Goal: Information Seeking & Learning: Learn about a topic

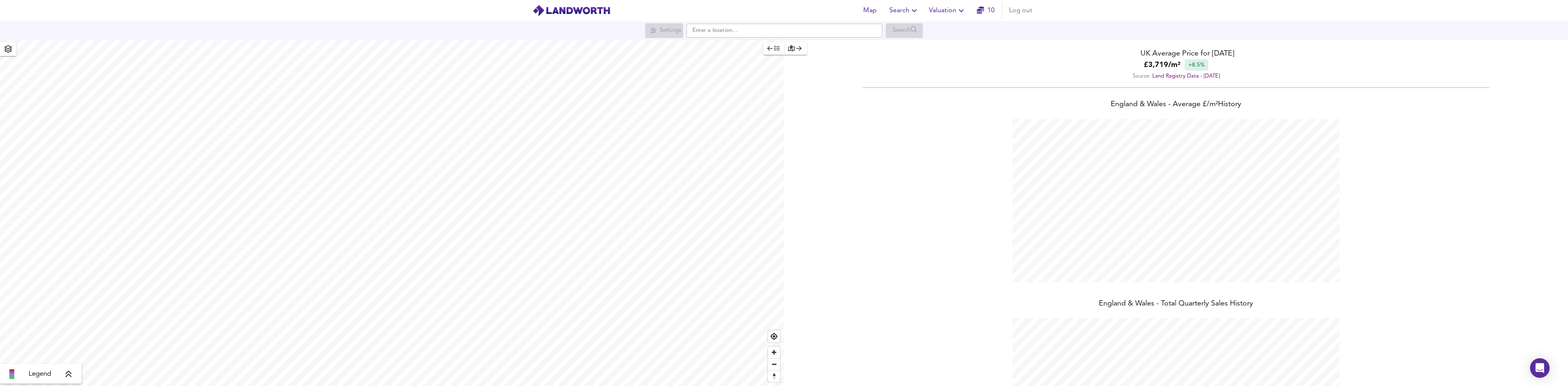
scroll to position [386, 1568]
click at [990, 10] on link "10" at bounding box center [986, 10] width 18 height 12
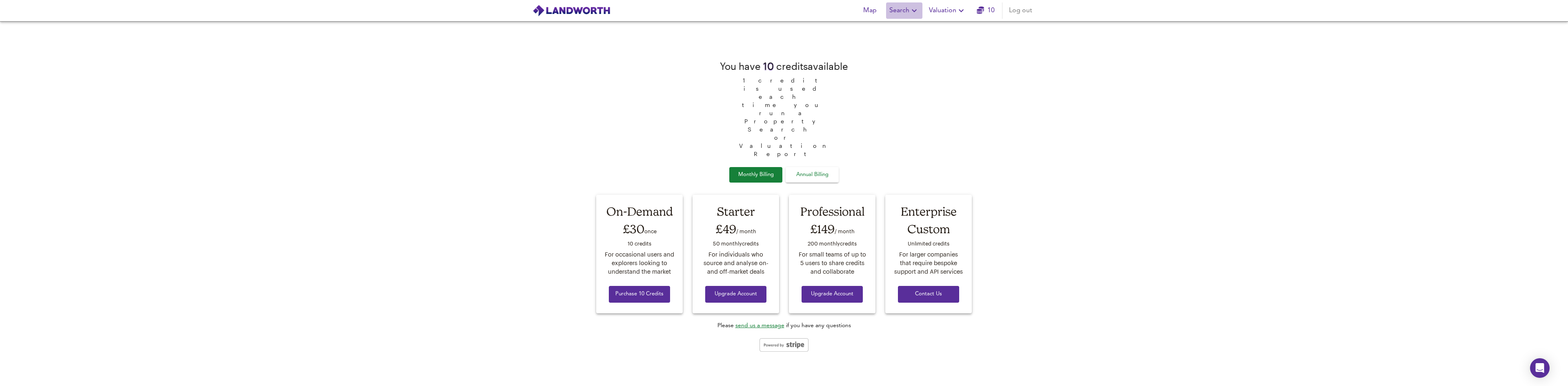
click at [906, 9] on span "Search" at bounding box center [904, 10] width 30 height 12
click at [903, 44] on li "Search History" at bounding box center [904, 44] width 81 height 15
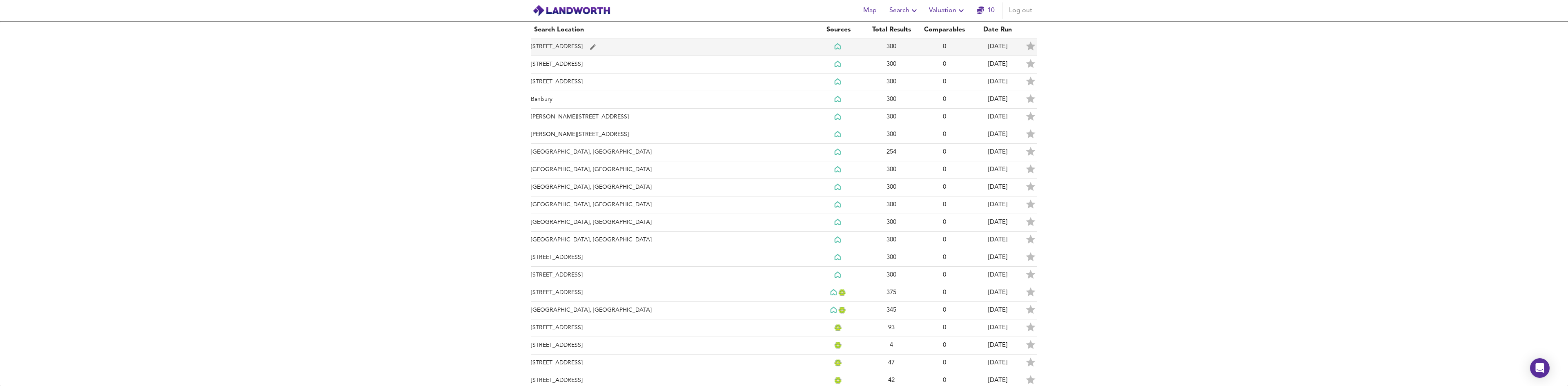
click at [589, 44] on td "[STREET_ADDRESS]" at bounding box center [671, 47] width 281 height 18
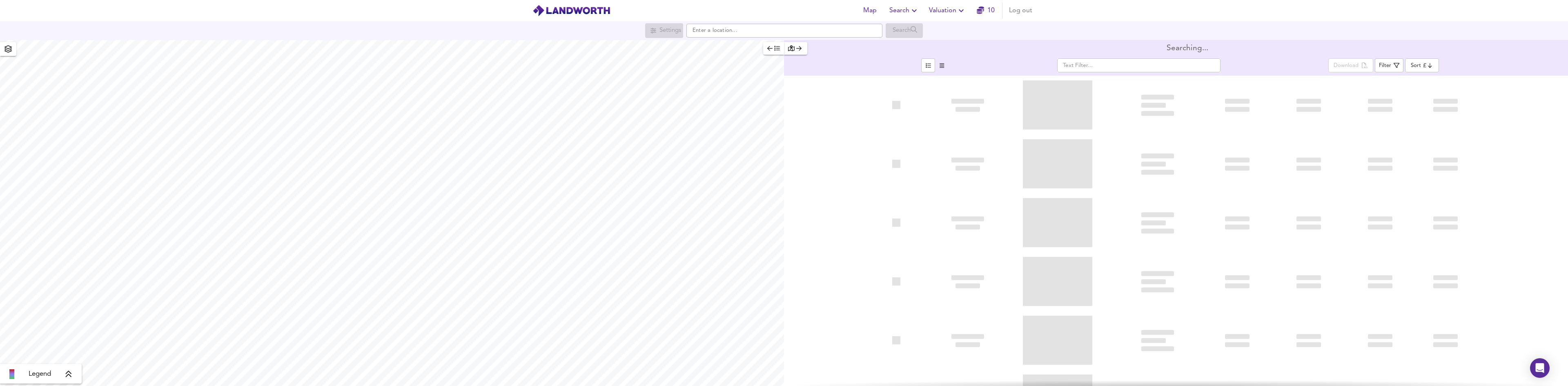
type input "bestdeal"
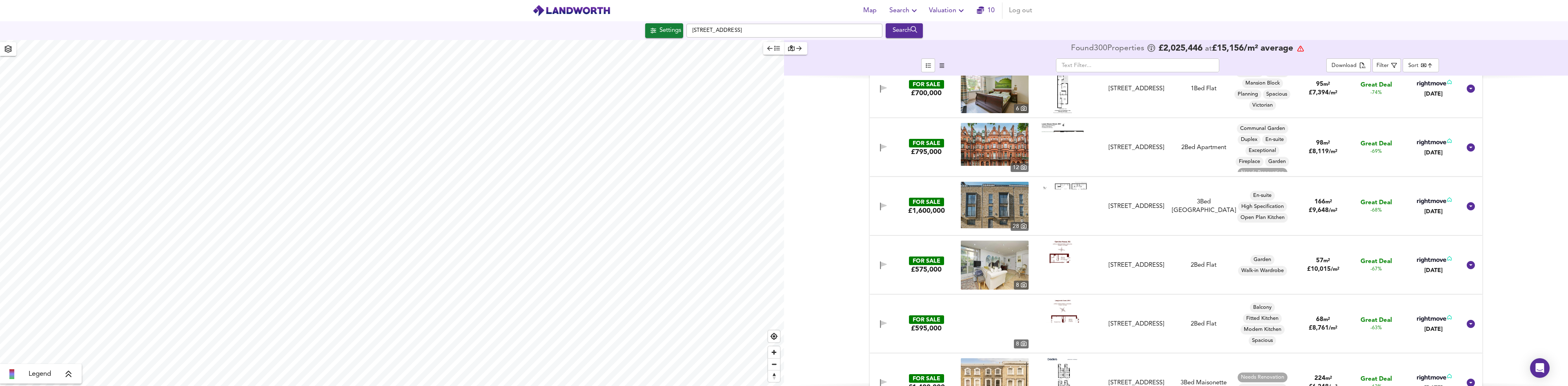
scroll to position [244, 0]
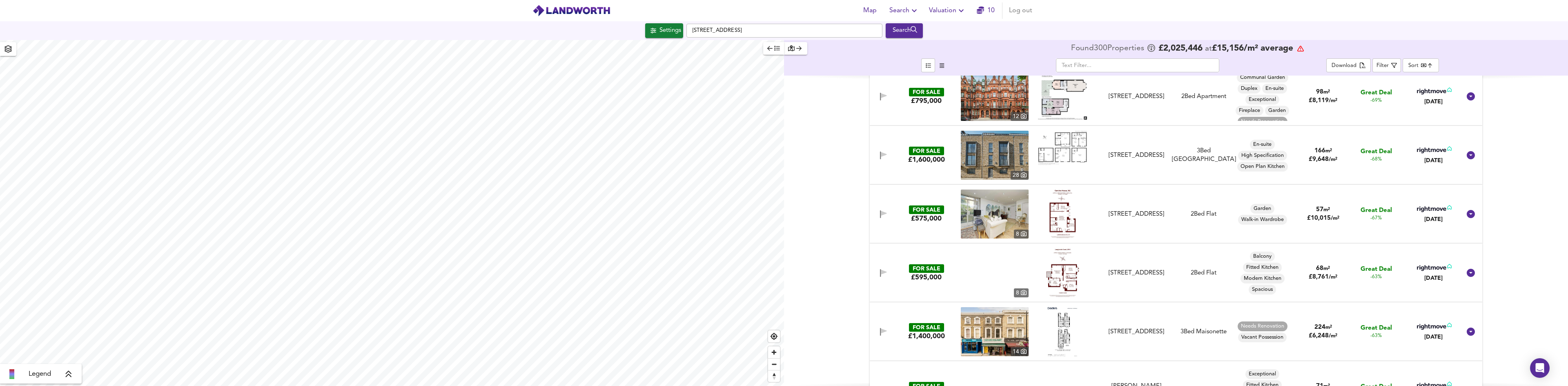
checkbox input "false"
checkbox input "true"
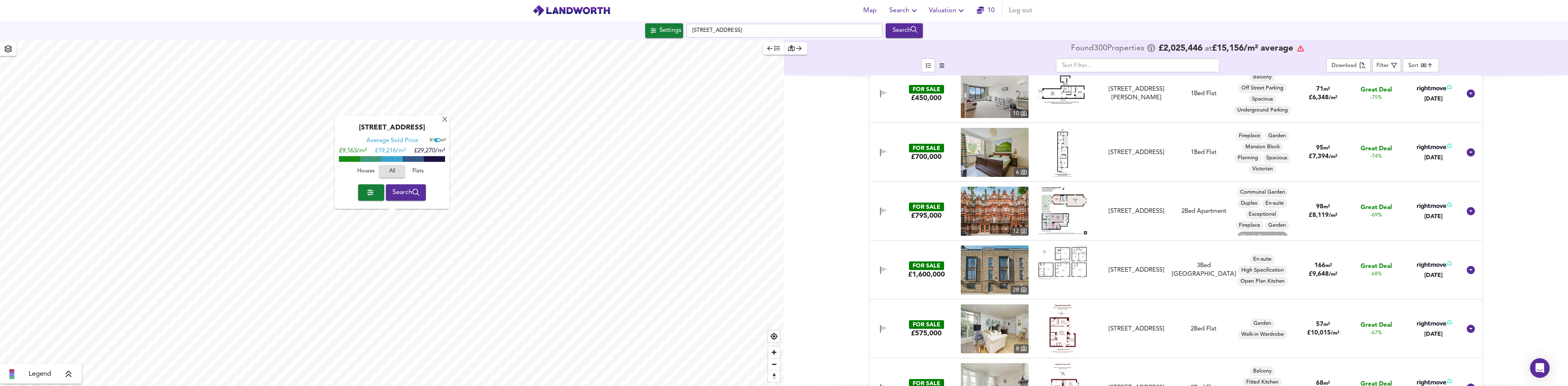
scroll to position [0, 0]
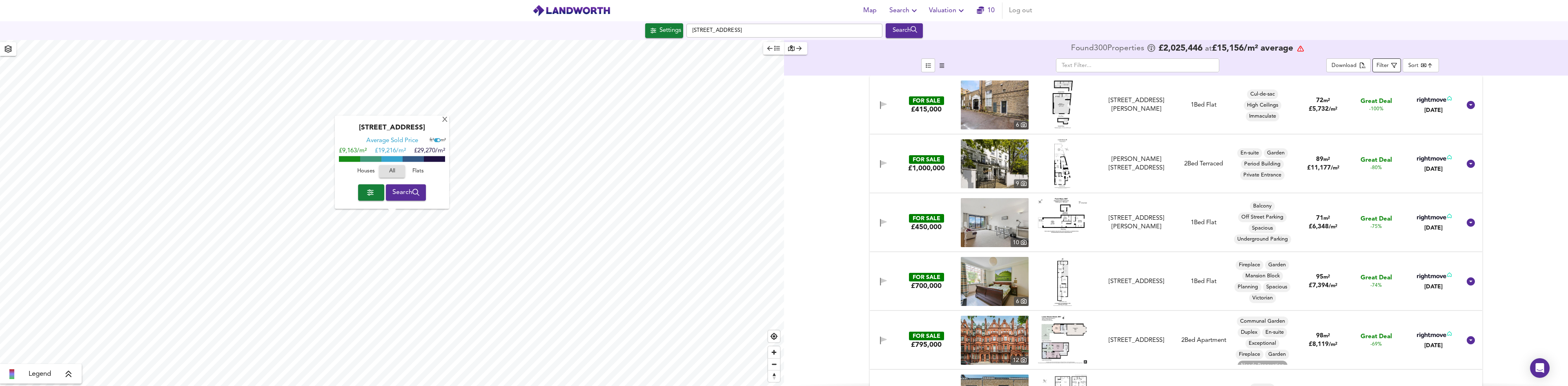
click at [1388, 64] on div "Filter" at bounding box center [1382, 66] width 12 height 9
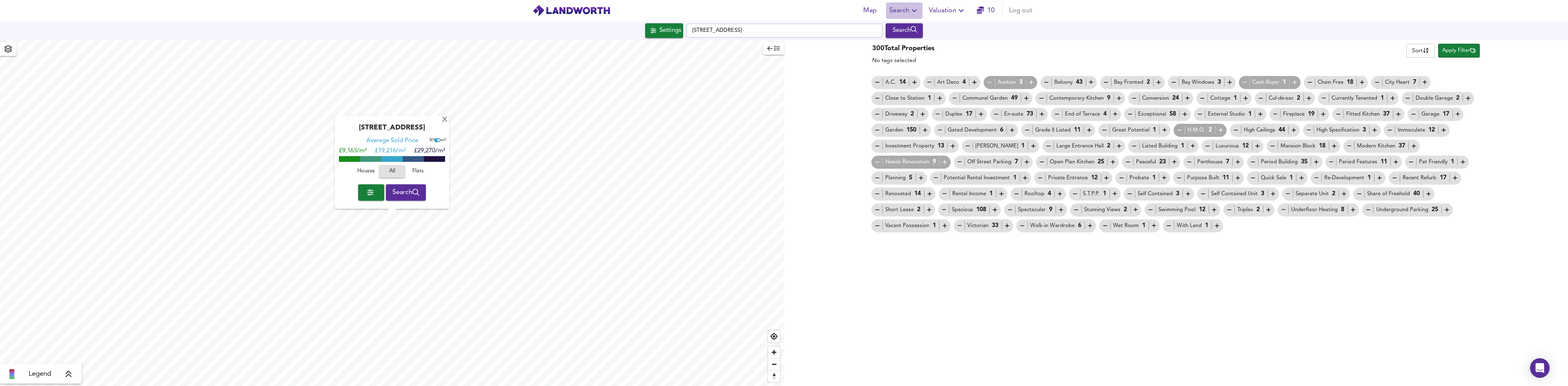
click at [915, 10] on icon "button" at bounding box center [914, 10] width 10 height 10
click at [1467, 41] on div "300 Total Properties No tags selected Sort name ​ Apply Filter A.C. 14 Art Deco…" at bounding box center [1176, 136] width 612 height 193
click at [1460, 51] on span "Apply Filter" at bounding box center [1458, 51] width 33 height 9
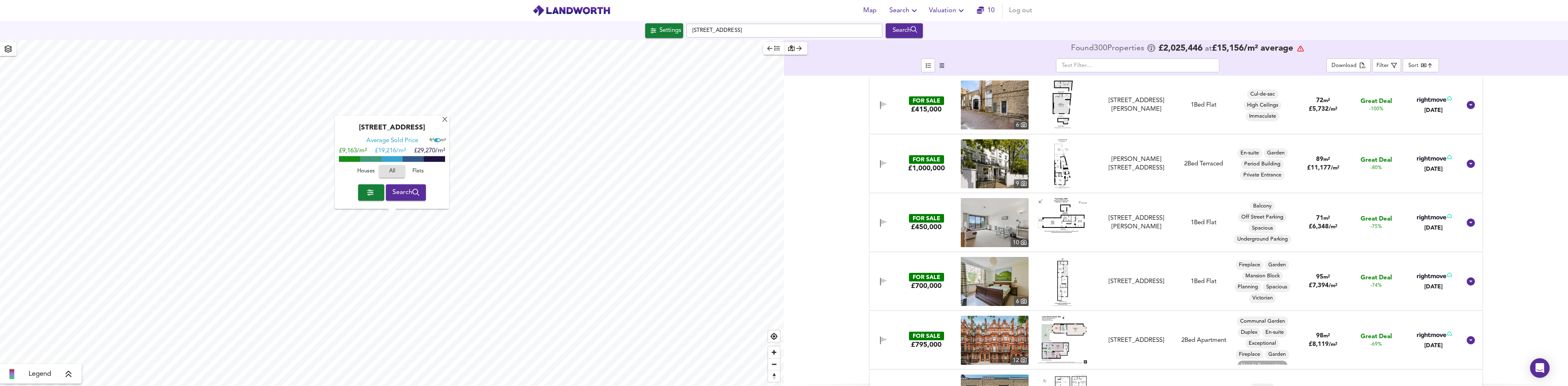
click at [415, 173] on span "Flats" at bounding box center [418, 171] width 22 height 9
click at [373, 191] on span "button" at bounding box center [371, 192] width 13 height 12
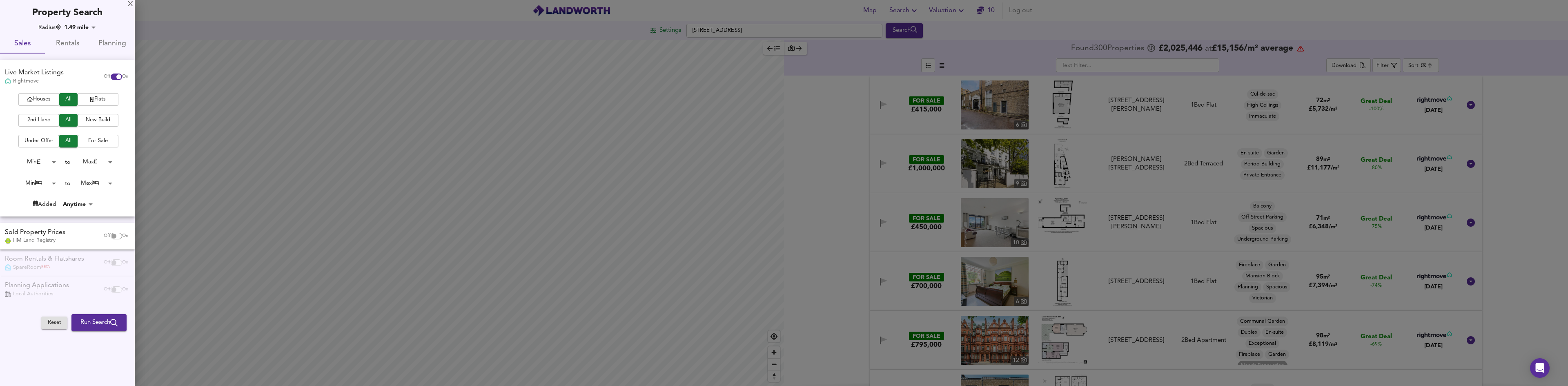
click at [108, 184] on body "Map Search Valuation 10 Log out Settings South Carriage Drive, W2 4RH Search Le…" at bounding box center [784, 193] width 1568 height 386
click at [93, 67] on li "2 Bed" at bounding box center [93, 65] width 45 height 13
type input "2"
drag, startPoint x: 115, startPoint y: 236, endPoint x: 103, endPoint y: 249, distance: 17.7
click at [115, 236] on input "checkbox" at bounding box center [114, 236] width 19 height 7
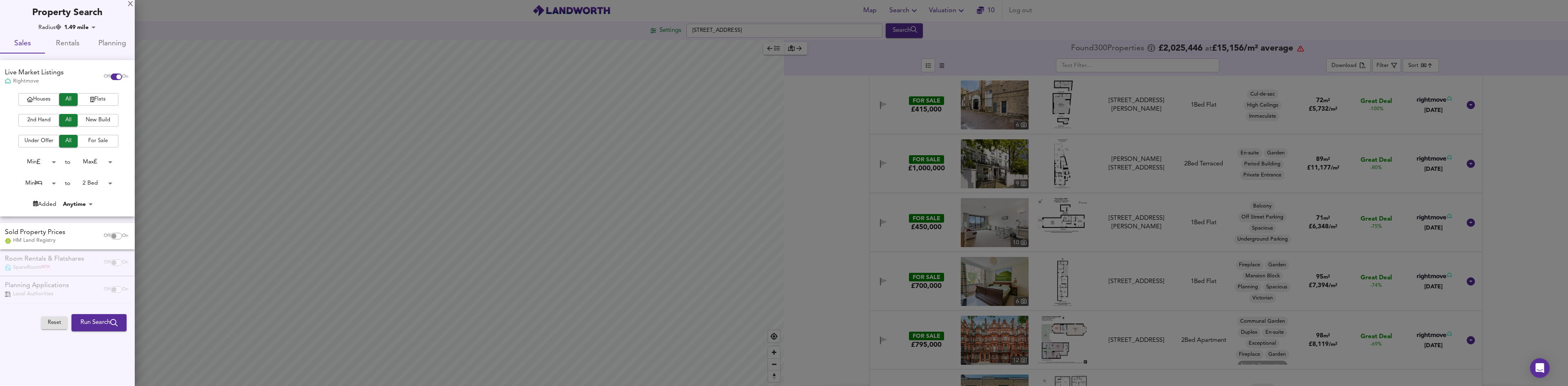
checkbox input "true"
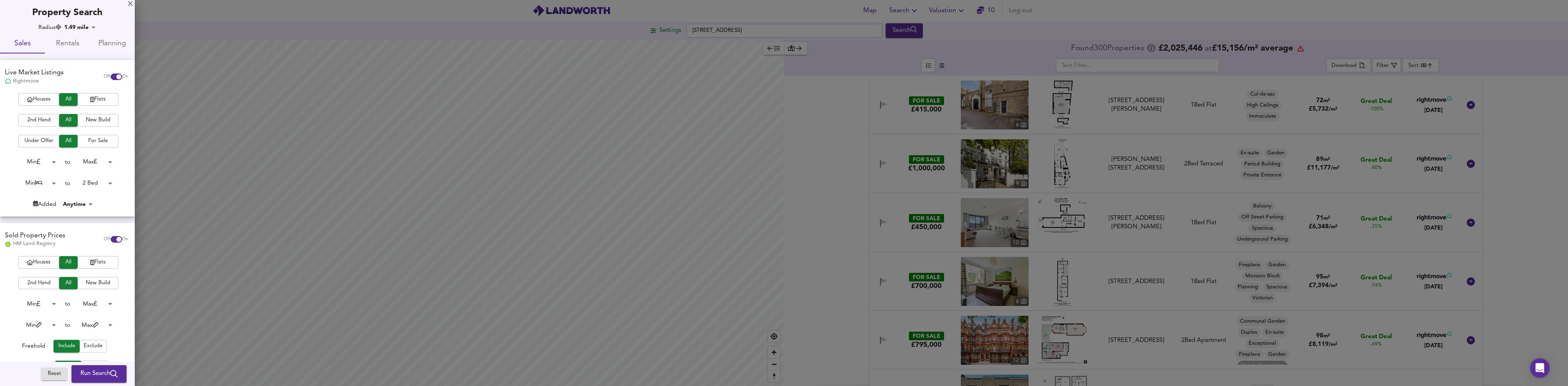
click at [93, 104] on span "Flats" at bounding box center [98, 99] width 33 height 9
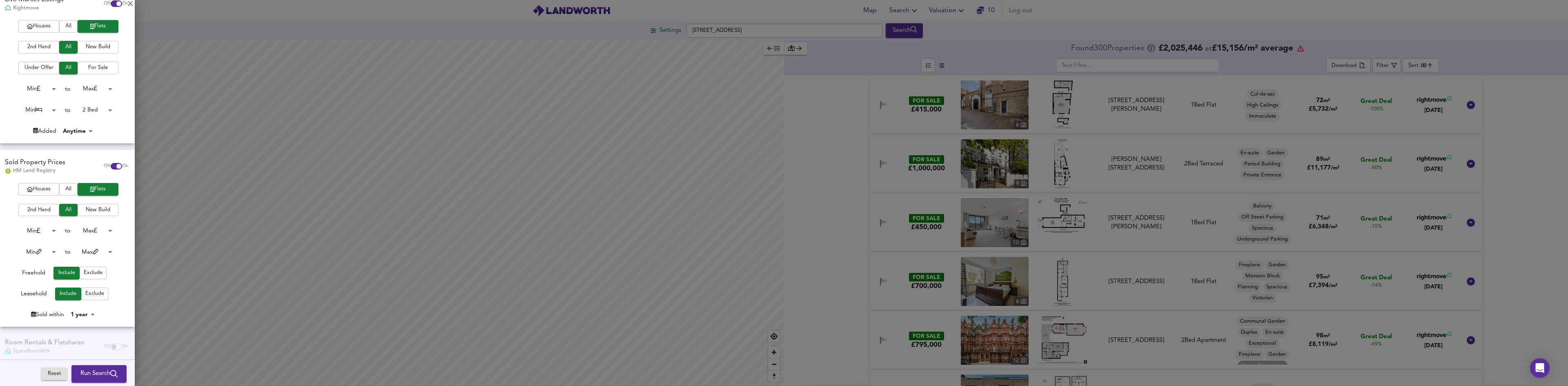
scroll to position [82, 0]
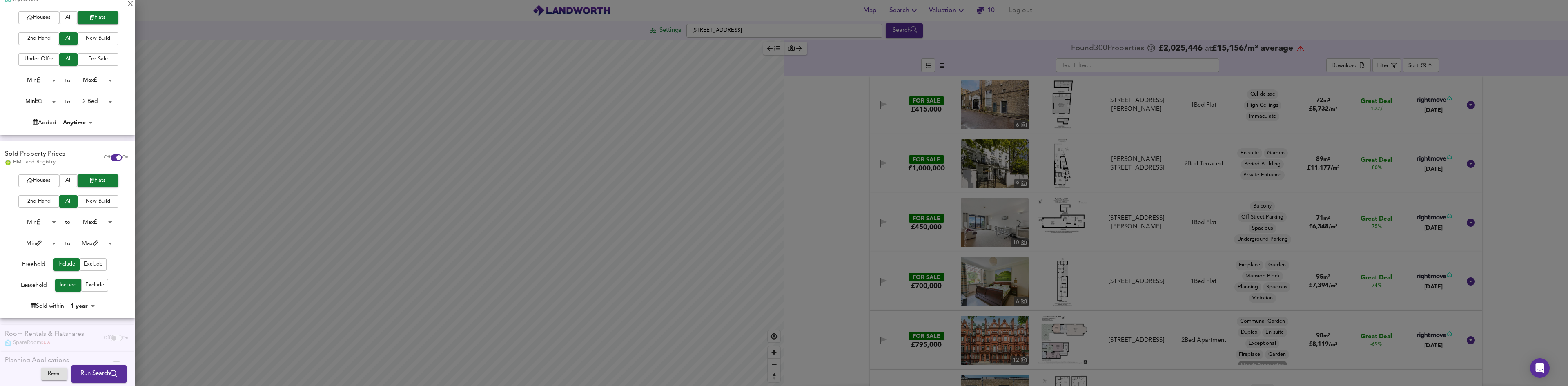
click at [91, 242] on body "Map Search Valuation 10 Log out Settings South Carriage Drive, W2 4RH Search Le…" at bounding box center [784, 193] width 1568 height 386
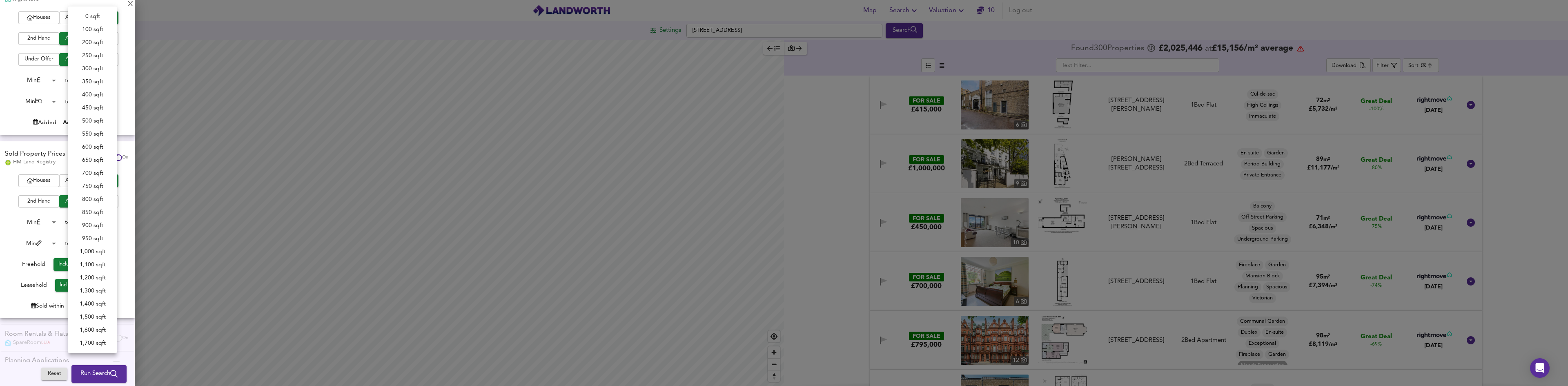
scroll to position [157, 0]
click at [125, 283] on div at bounding box center [784, 193] width 1568 height 386
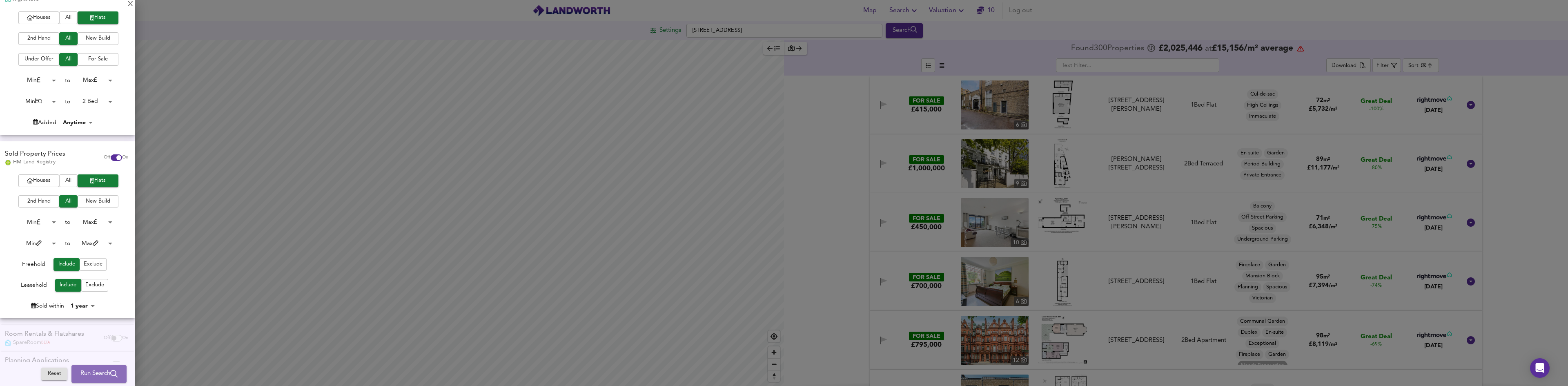
click at [86, 370] on span "Run Search" at bounding box center [99, 374] width 37 height 10
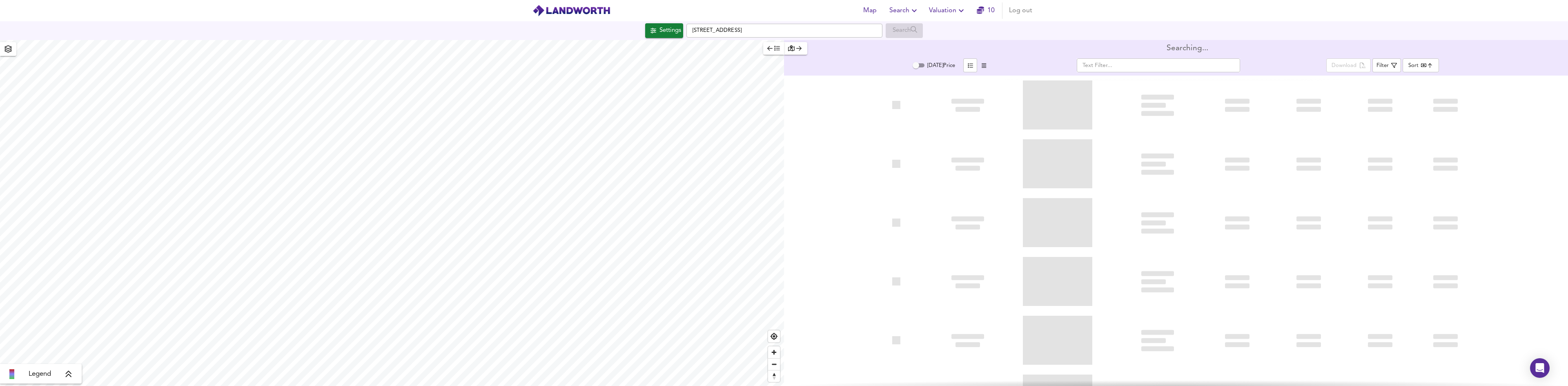
type input "bestdeal"
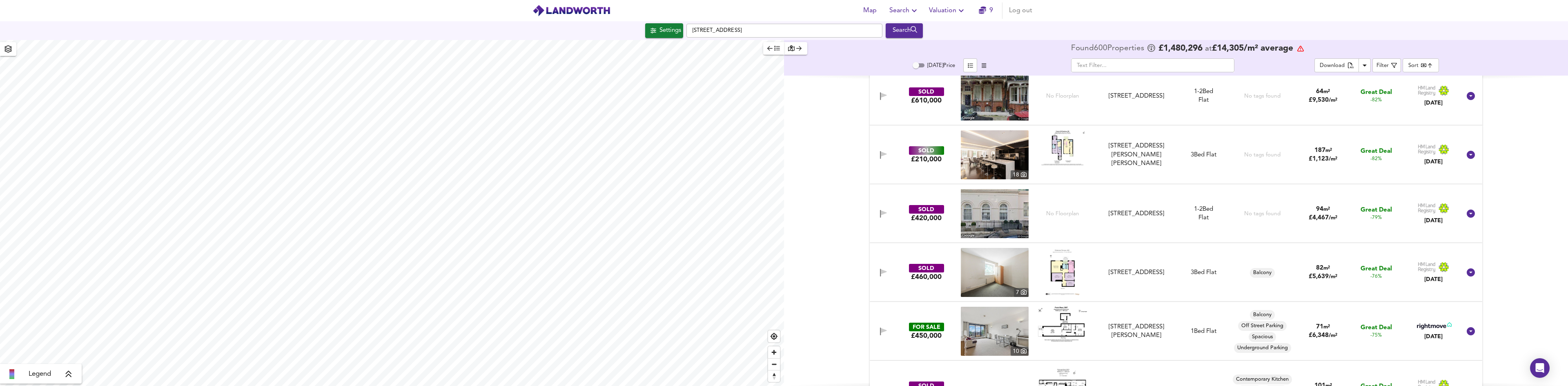
scroll to position [531, 0]
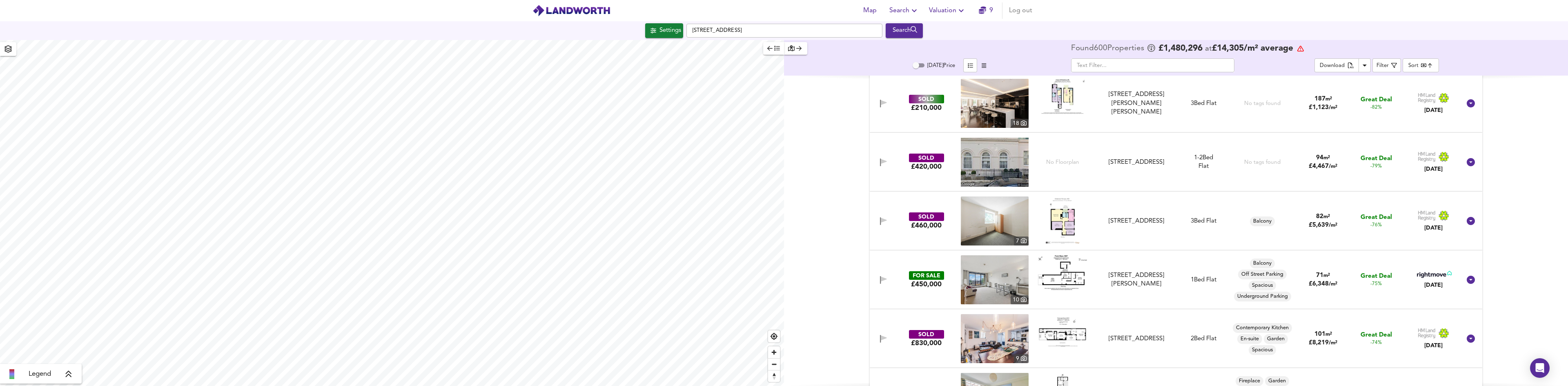
click at [1421, 275] on icon at bounding box center [1432, 275] width 29 height 5
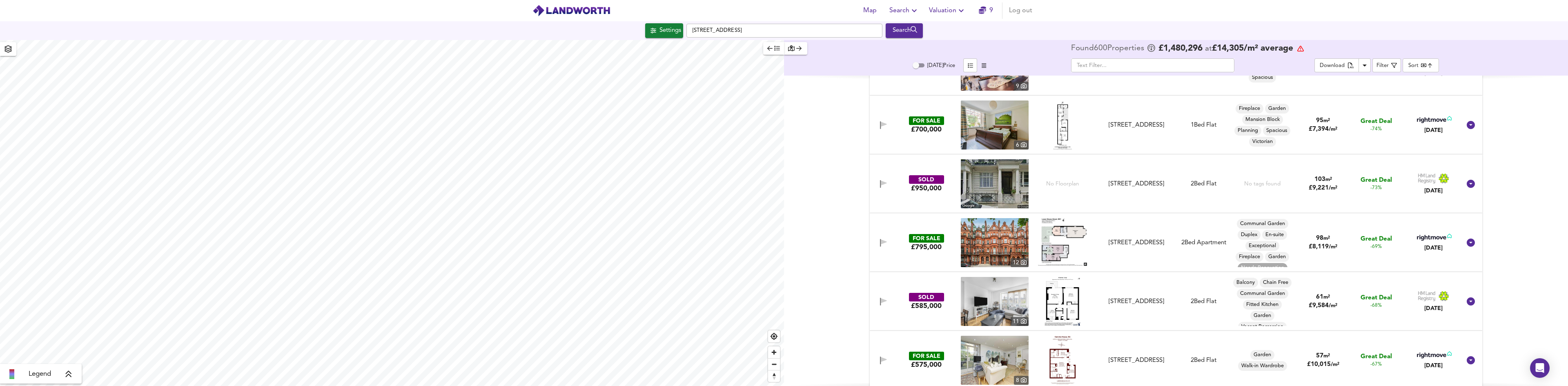
scroll to position [817, 0]
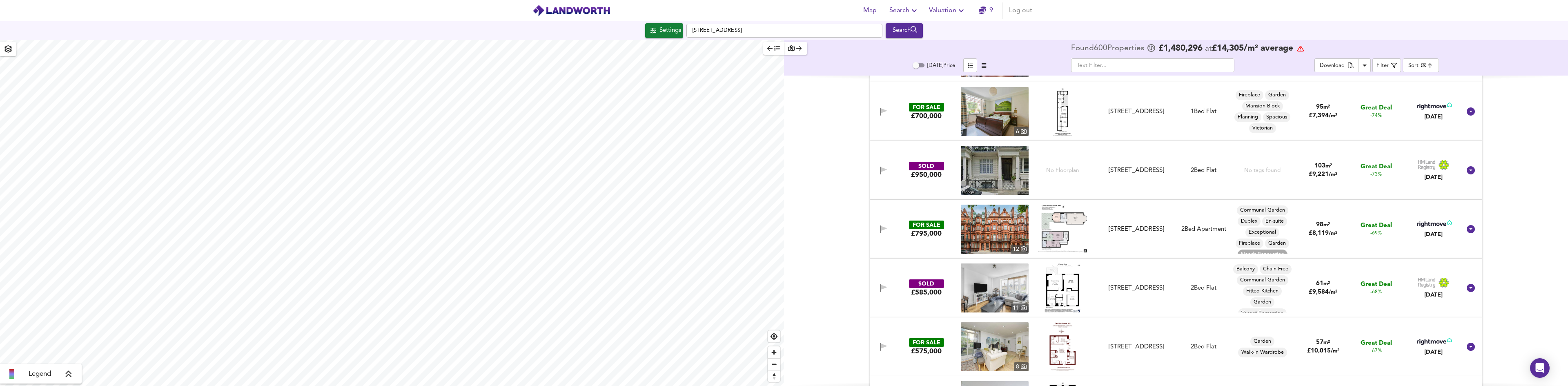
drag, startPoint x: 1292, startPoint y: 229, endPoint x: 1288, endPoint y: 239, distance: 10.8
click at [1288, 239] on div "FOR SALE £795,000 [STREET_ADDRESS][GEOGRAPHIC_DATA][STREET_ADDRESS] 2 Bed Apart…" at bounding box center [1166, 229] width 590 height 49
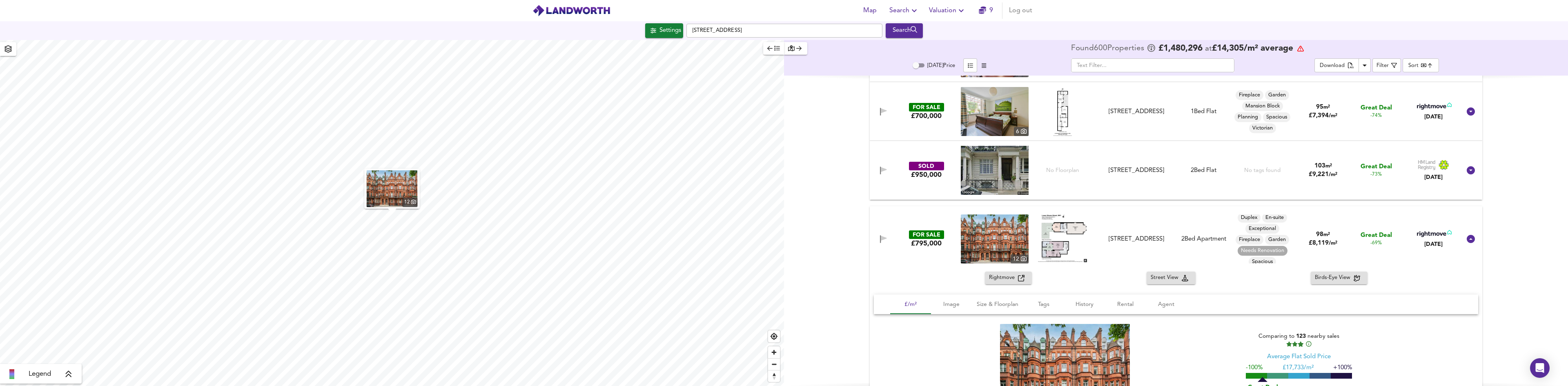
scroll to position [17, 0]
click at [1433, 235] on icon at bounding box center [1432, 234] width 29 height 5
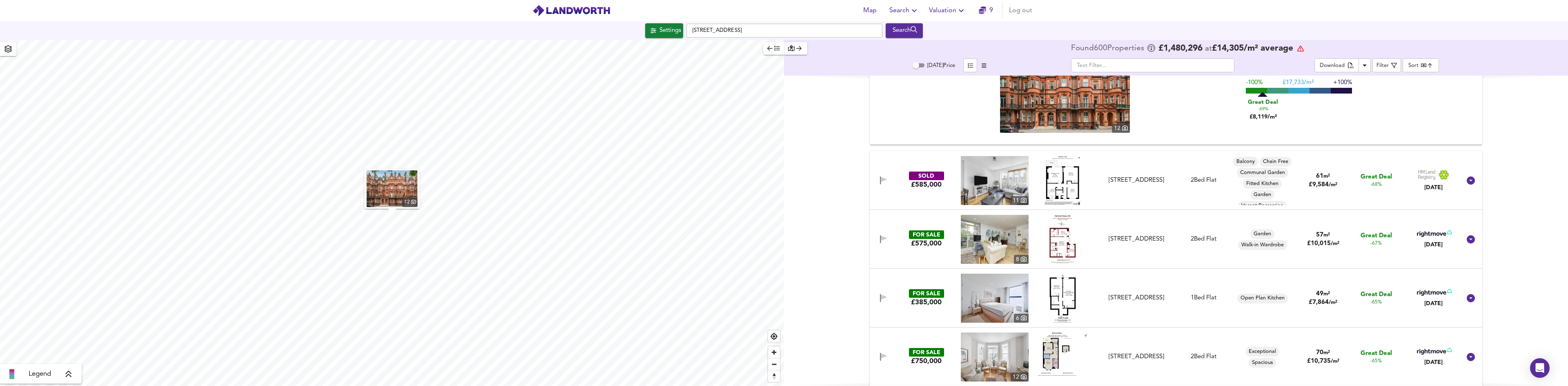
scroll to position [1103, 0]
click at [1377, 237] on span "Great Deal" at bounding box center [1376, 235] width 32 height 9
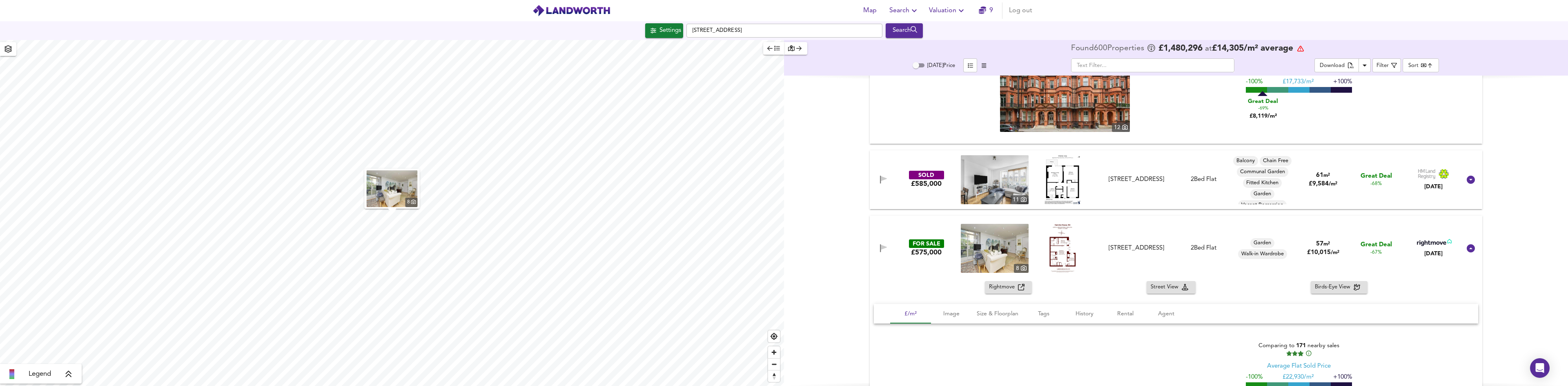
click at [1376, 234] on div "FOR SALE £575,000 [STREET_ADDRESS][GEOGRAPHIC_DATA] 2 Bed [GEOGRAPHIC_DATA]-in …" at bounding box center [1166, 248] width 590 height 49
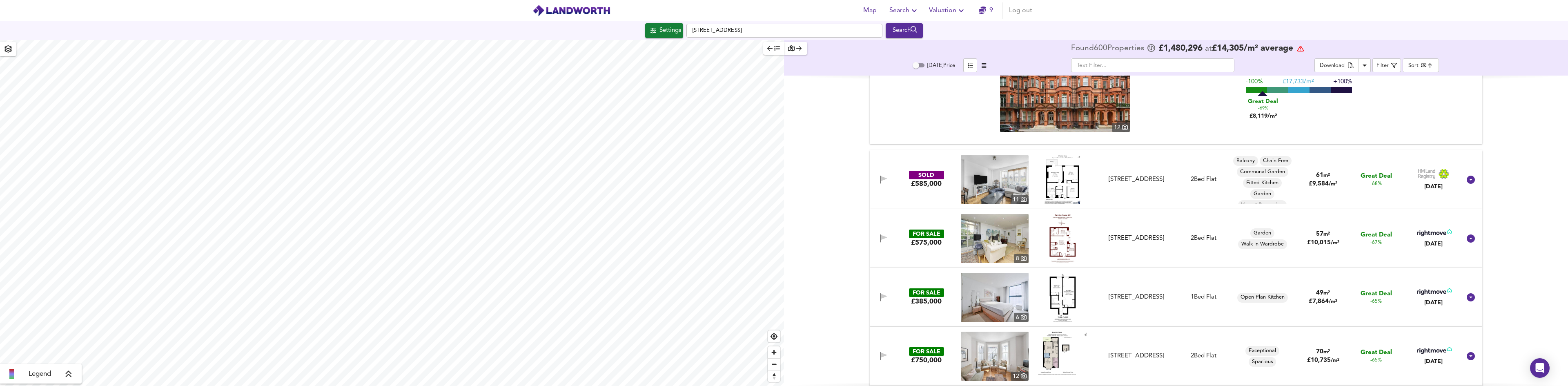
click at [1430, 234] on icon at bounding box center [1432, 233] width 29 height 5
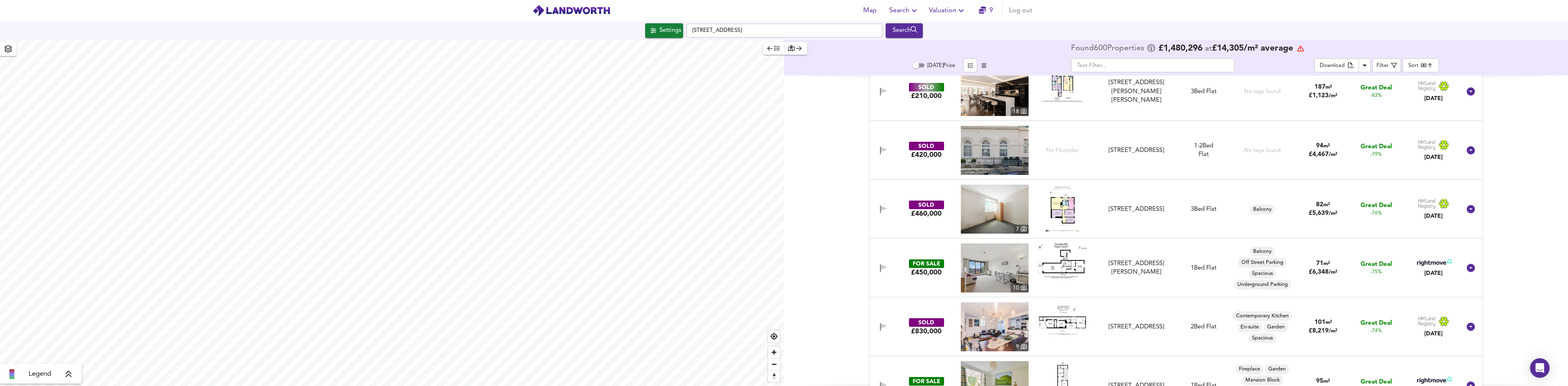
scroll to position [531, 0]
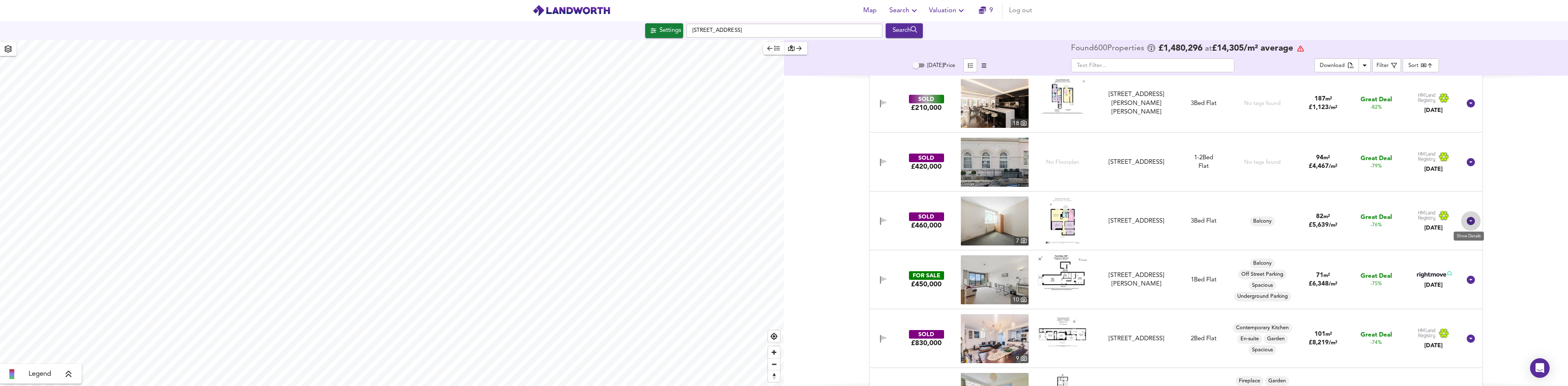
click at [1469, 220] on icon at bounding box center [1471, 220] width 8 height 8
click at [1432, 221] on img at bounding box center [1433, 215] width 32 height 10
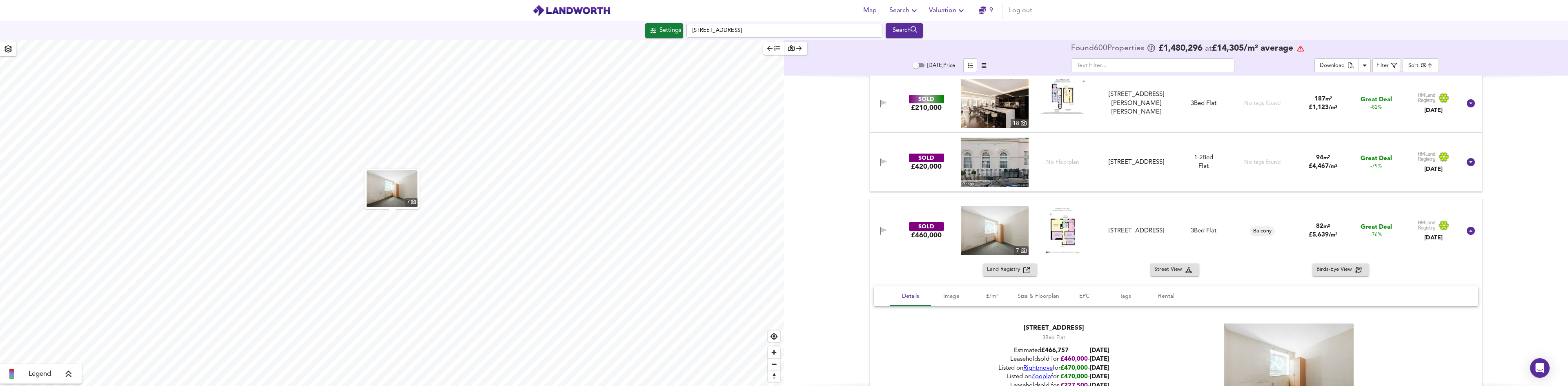
click at [1012, 234] on img at bounding box center [994, 231] width 68 height 49
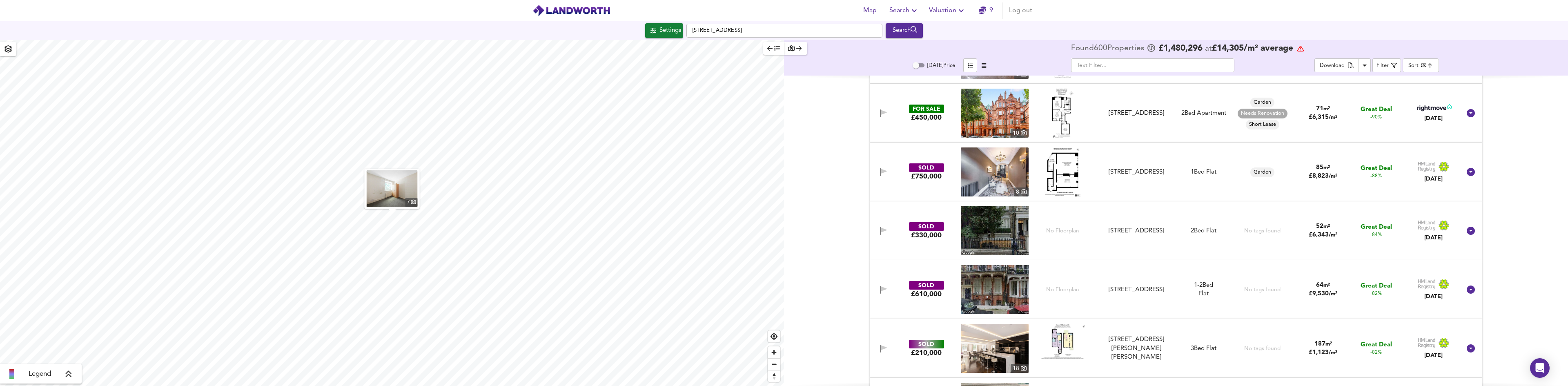
scroll to position [0, 0]
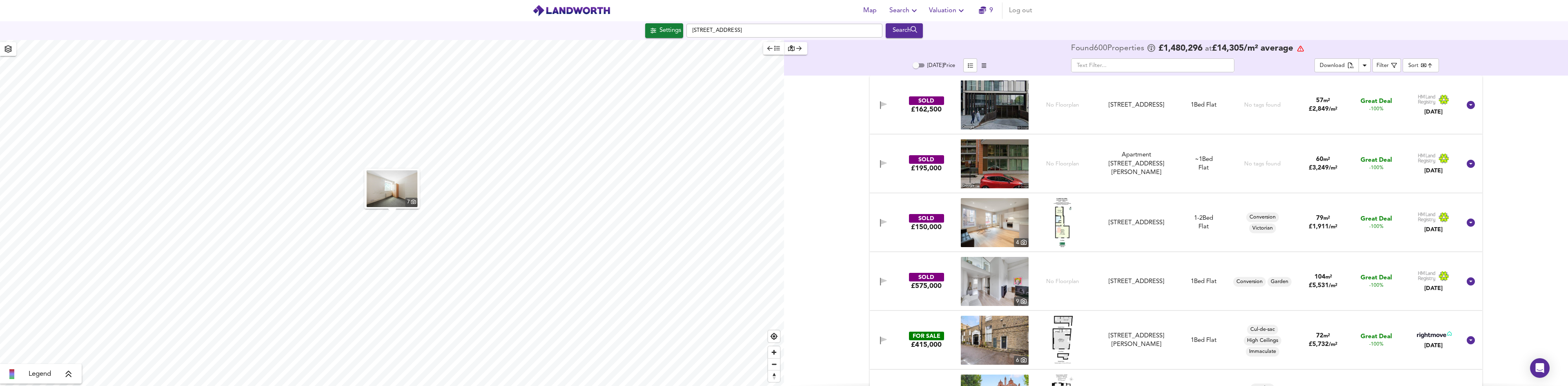
click at [997, 283] on img at bounding box center [994, 281] width 68 height 49
click at [998, 285] on img at bounding box center [994, 281] width 68 height 49
click at [1462, 284] on div at bounding box center [1471, 281] width 19 height 19
click at [1467, 284] on icon at bounding box center [1471, 281] width 10 height 10
drag, startPoint x: 1104, startPoint y: 275, endPoint x: 1146, endPoint y: 277, distance: 42.0
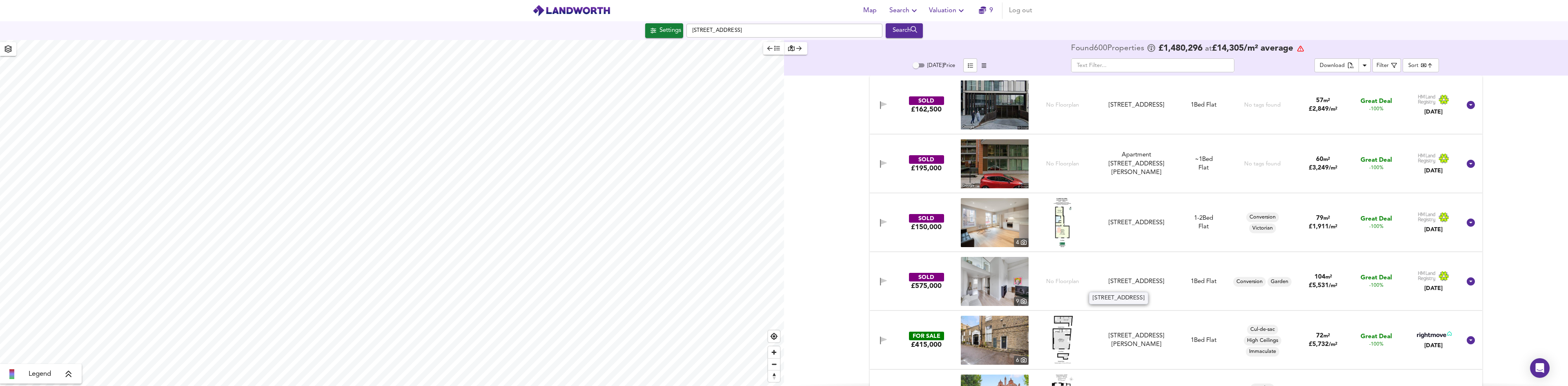
click at [1161, 284] on div "[STREET_ADDRESS]" at bounding box center [1136, 281] width 73 height 9
copy div "[STREET_ADDRESS]"
click at [918, 291] on div "SOLD £575,000 9 No Floorplan [GEOGRAPHIC_DATA][STREET_ADDRESS][STREET_ADDRESS] …" at bounding box center [1166, 281] width 590 height 49
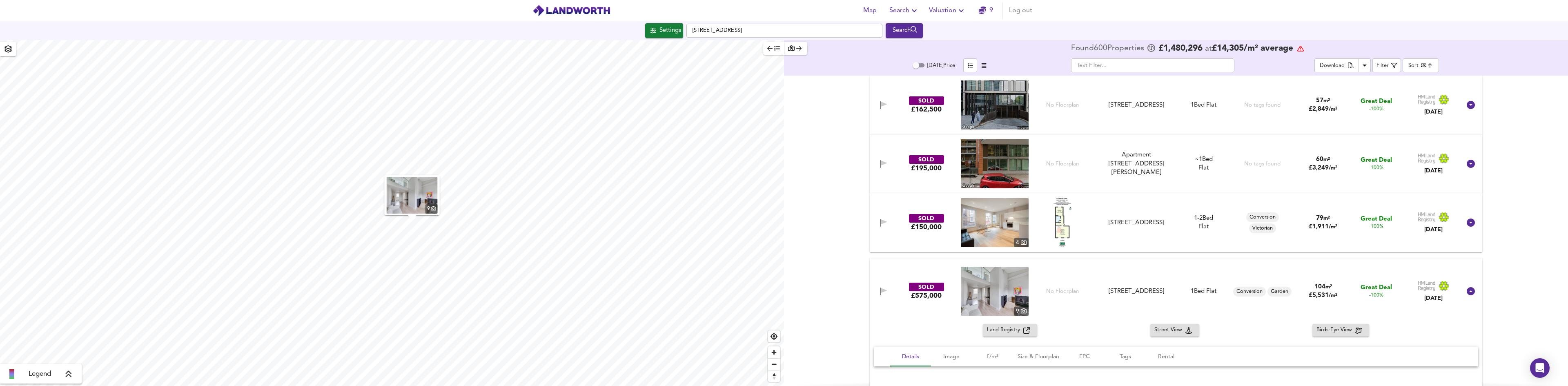
click at [992, 296] on img at bounding box center [994, 291] width 68 height 49
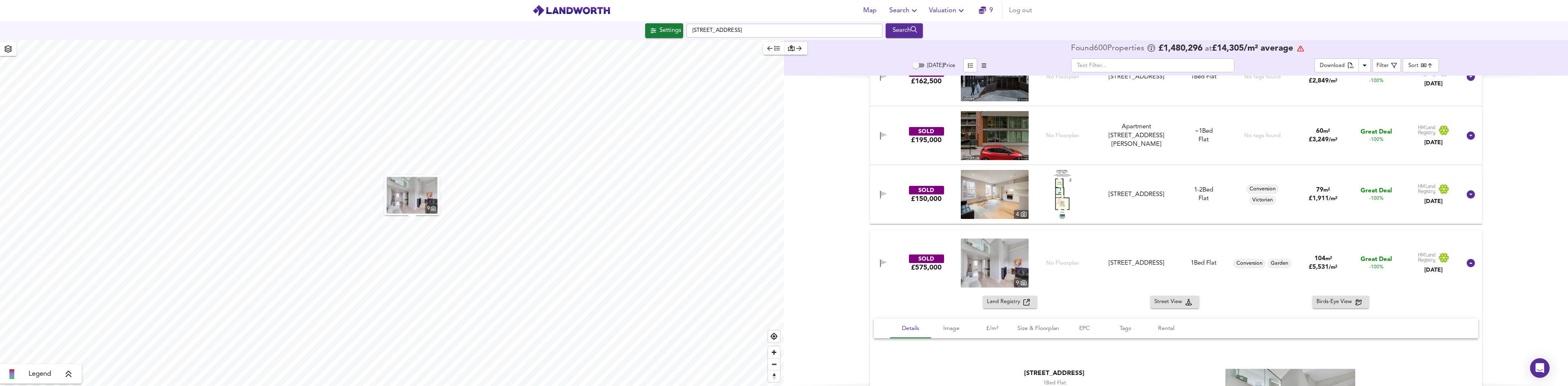
scroll to position [41, 0]
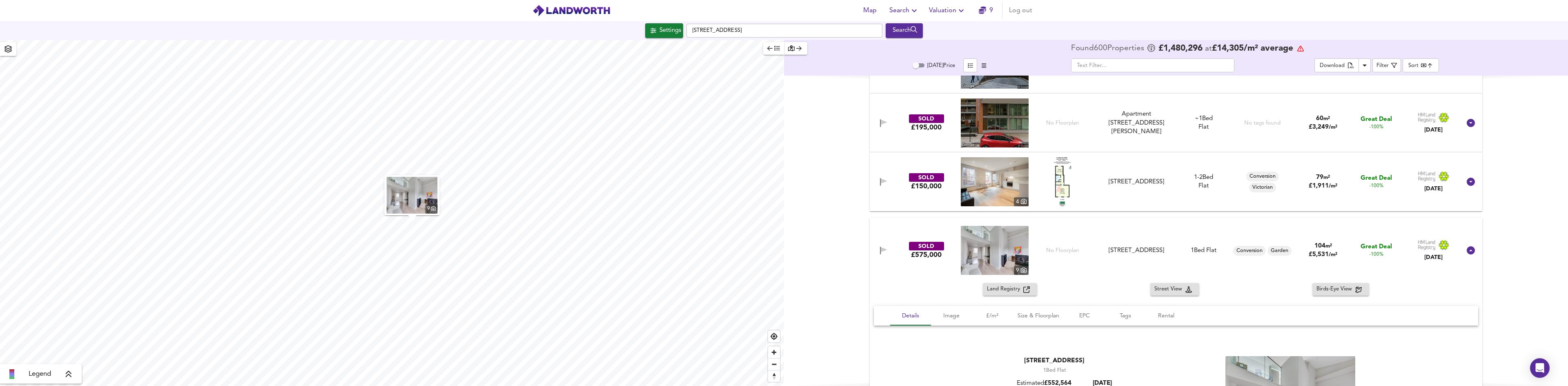
click at [1016, 289] on span "Land Registry" at bounding box center [1005, 289] width 37 height 9
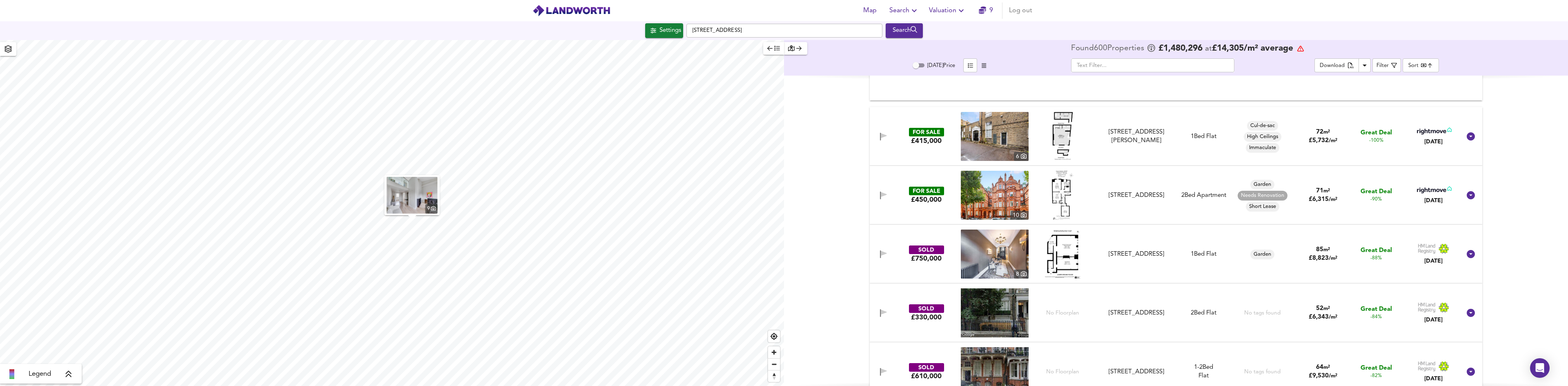
scroll to position [449, 0]
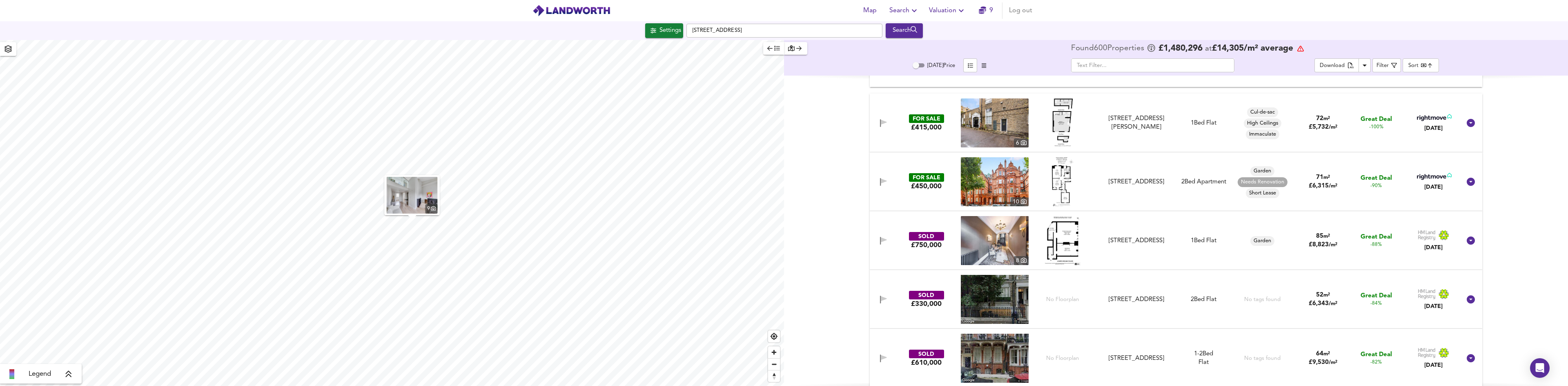
click at [1063, 239] on img at bounding box center [1063, 240] width 35 height 49
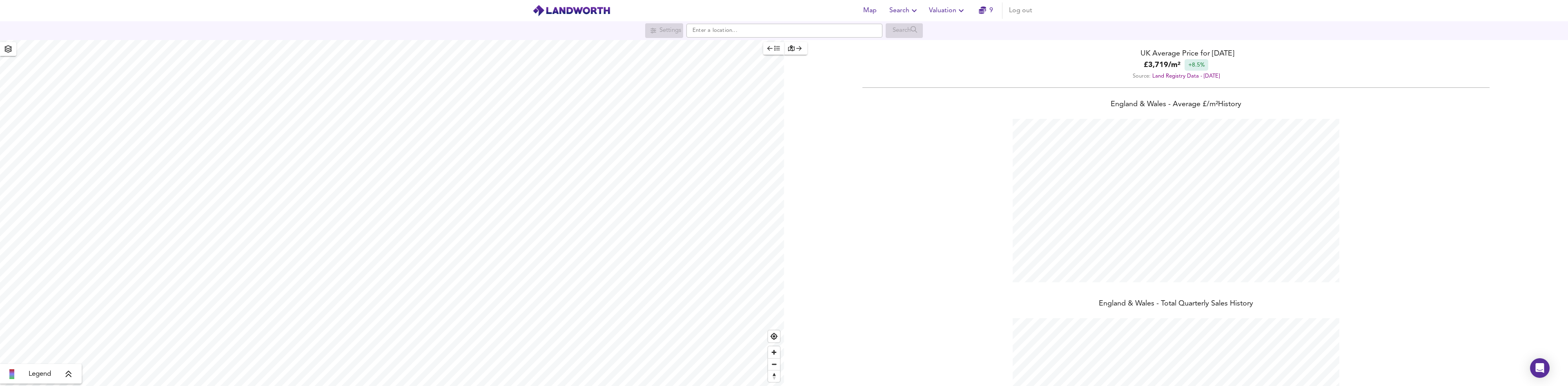
scroll to position [386, 1568]
click at [908, 12] on span "Search" at bounding box center [904, 10] width 30 height 12
click at [900, 29] on li "New Search" at bounding box center [904, 29] width 81 height 15
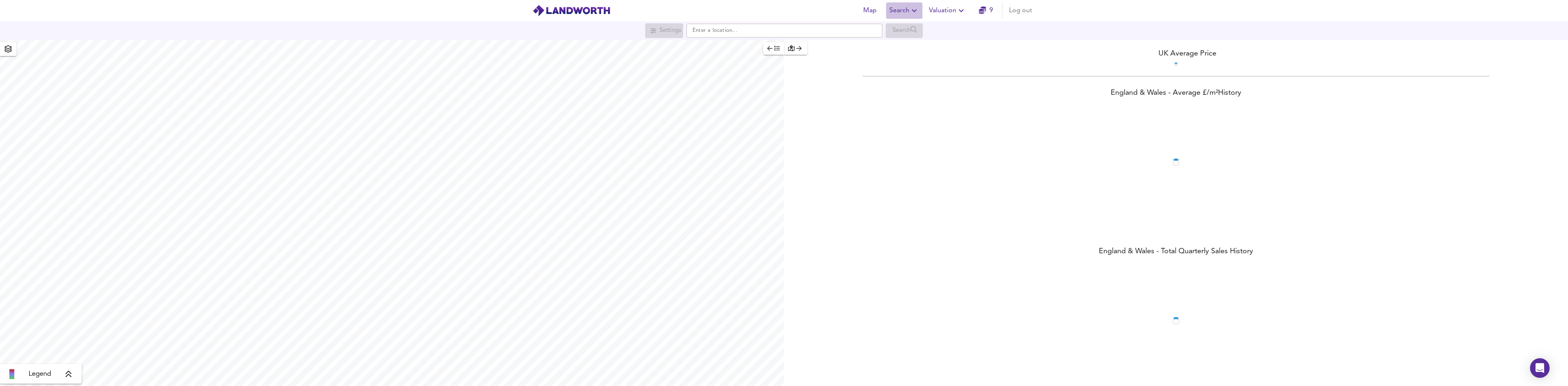
click at [904, 10] on span "Search" at bounding box center [904, 10] width 30 height 12
click at [904, 44] on li "Search History" at bounding box center [904, 44] width 81 height 15
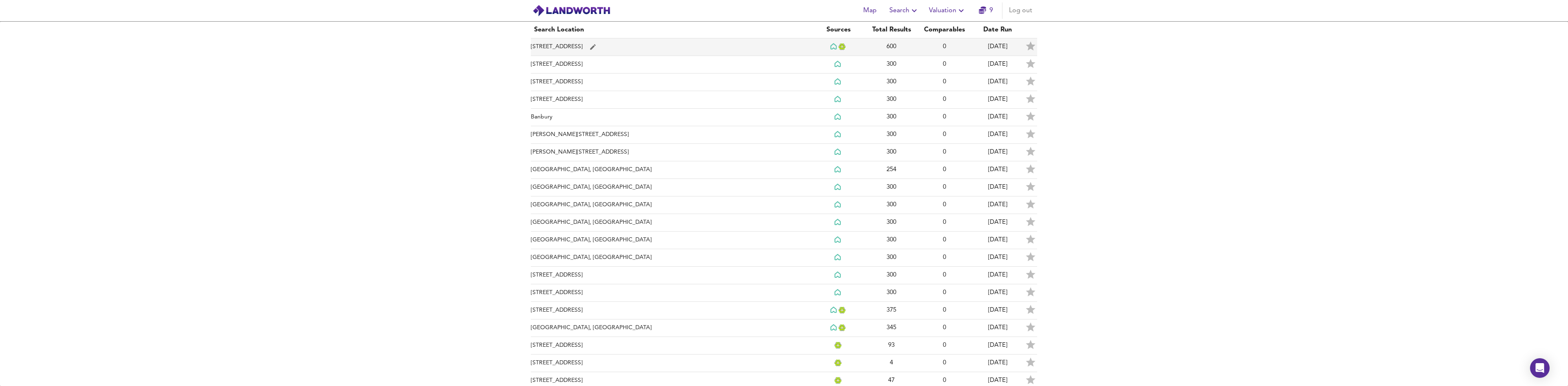
click at [676, 49] on td "[STREET_ADDRESS]" at bounding box center [671, 47] width 281 height 18
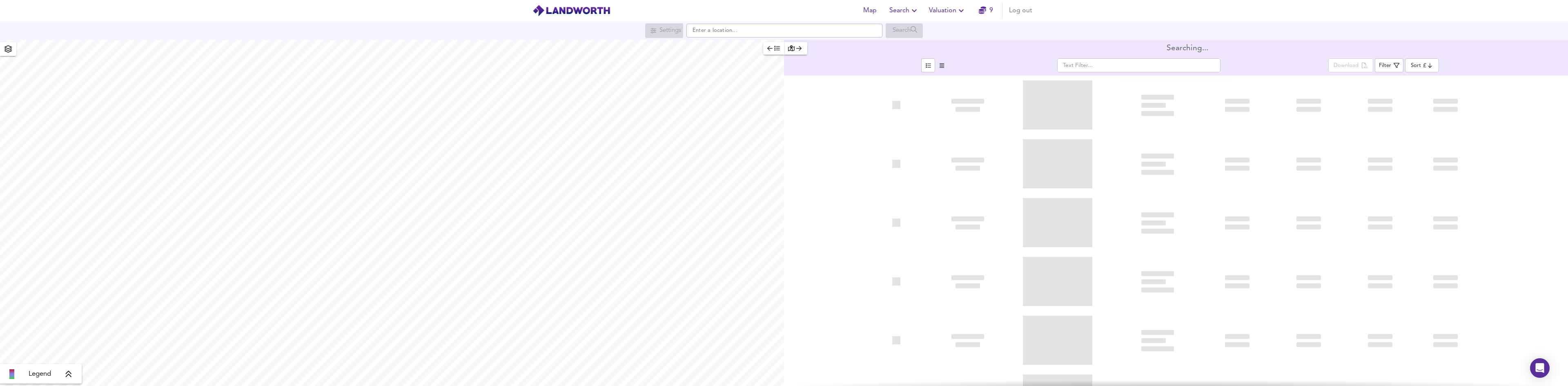
type input "bestdeal"
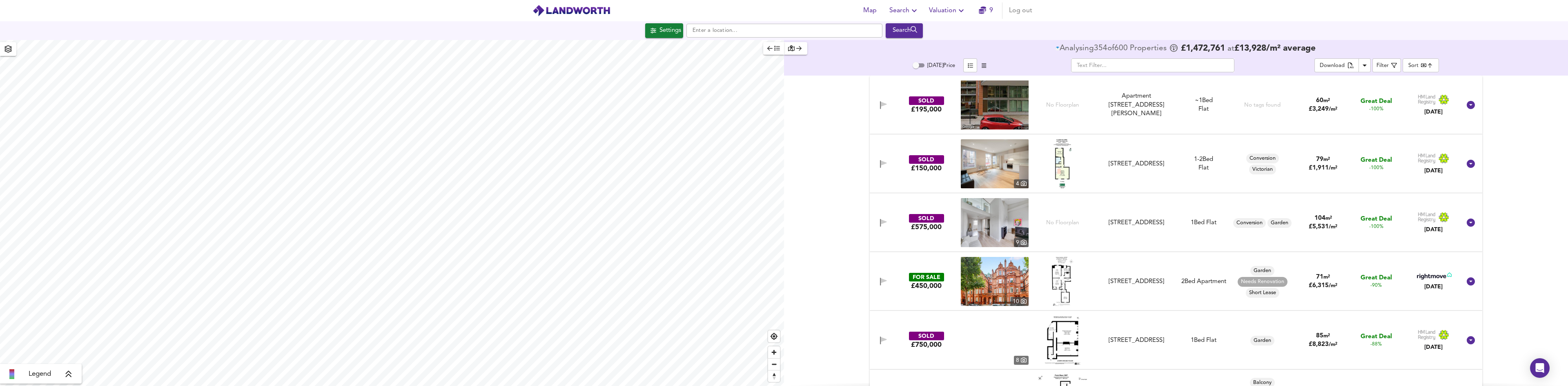
scroll to position [245, 0]
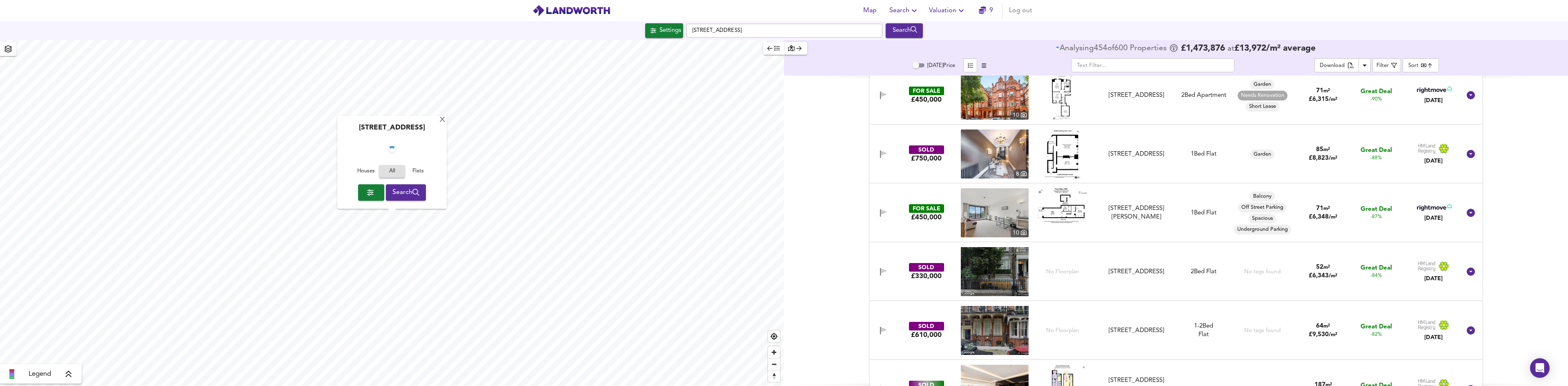
checkbox input "false"
checkbox input "true"
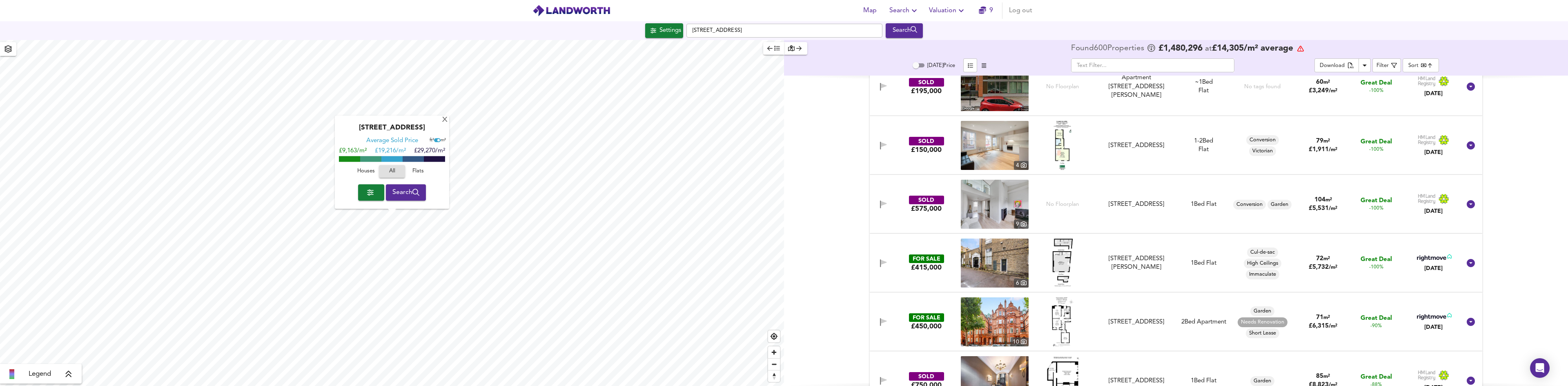
scroll to position [77, 0]
click at [947, 220] on div "SOLD £575,000 9 No Floorplan [GEOGRAPHIC_DATA][STREET_ADDRESS][STREET_ADDRESS] …" at bounding box center [1166, 205] width 590 height 49
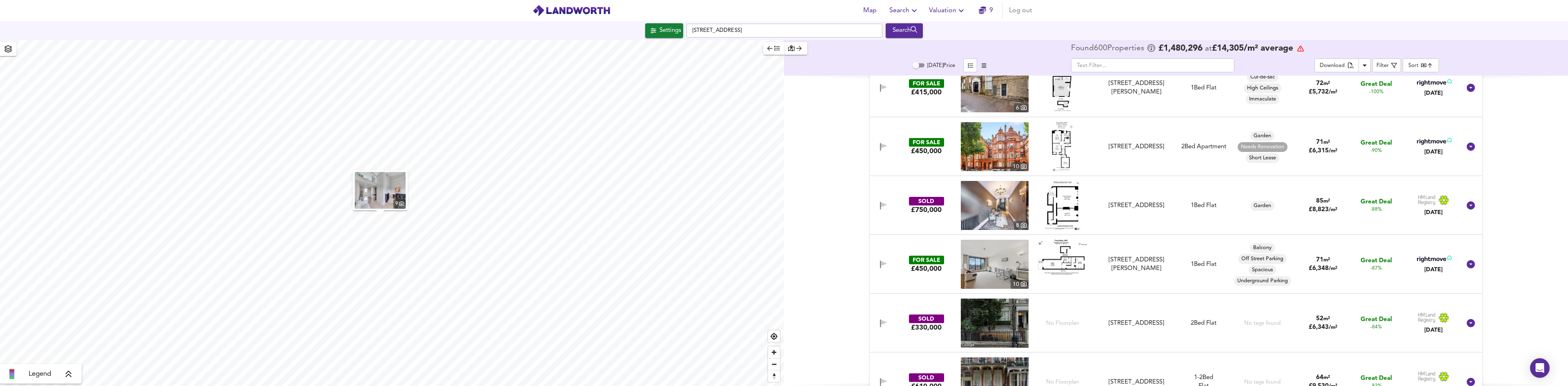
scroll to position [485, 0]
click at [1002, 208] on img at bounding box center [994, 205] width 68 height 49
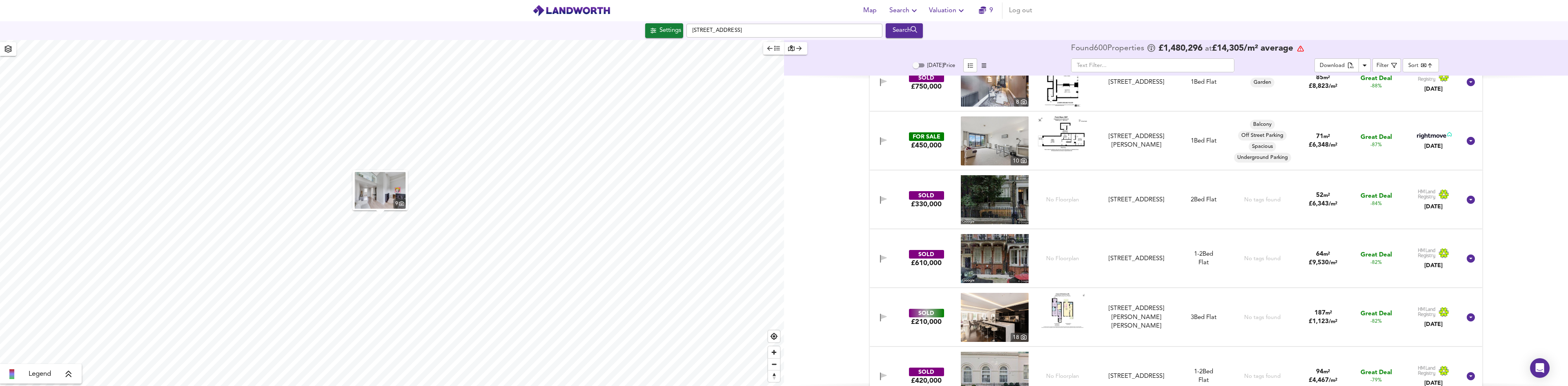
scroll to position [648, 0]
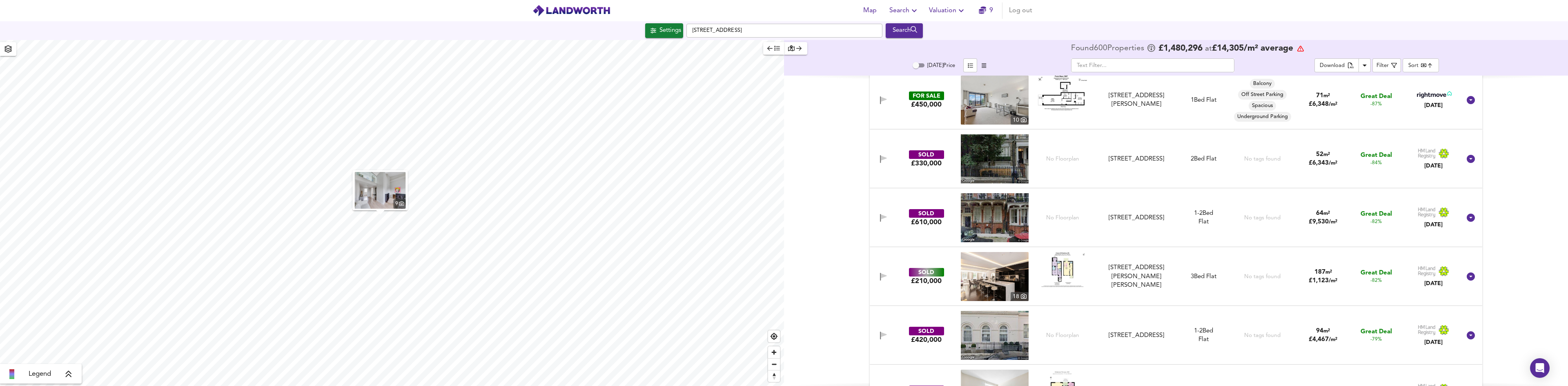
click at [1002, 277] on img at bounding box center [994, 276] width 68 height 49
click at [1427, 277] on link at bounding box center [1433, 275] width 32 height 6
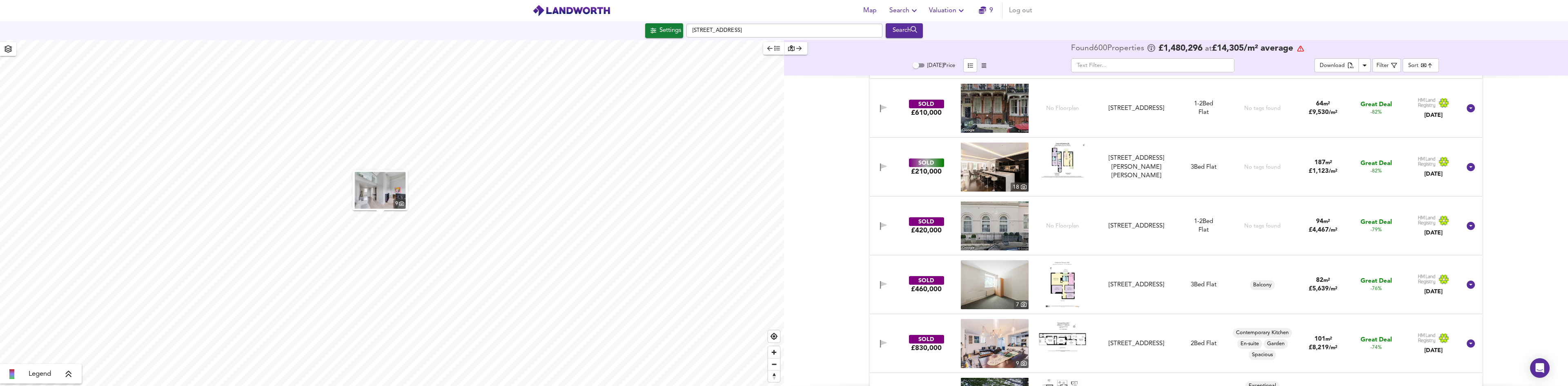
scroll to position [771, 0]
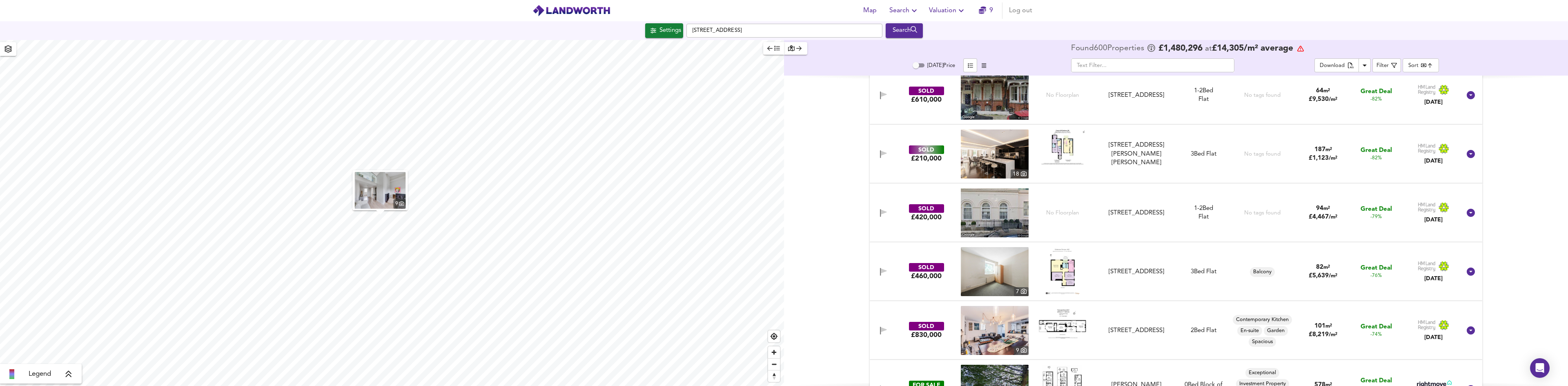
click at [994, 273] on img at bounding box center [994, 272] width 68 height 49
click at [1000, 275] on img at bounding box center [994, 272] width 68 height 49
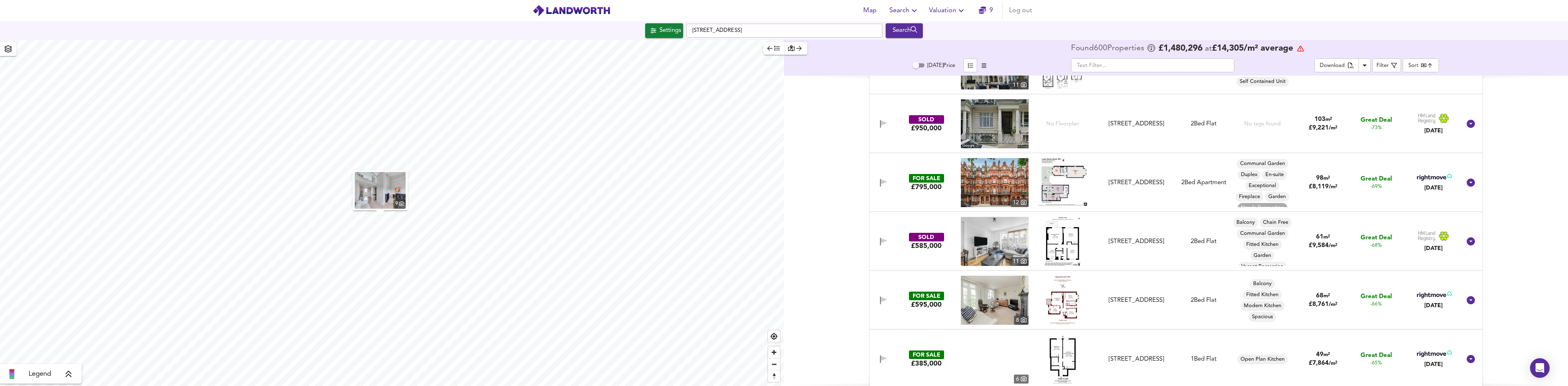
scroll to position [1098, 0]
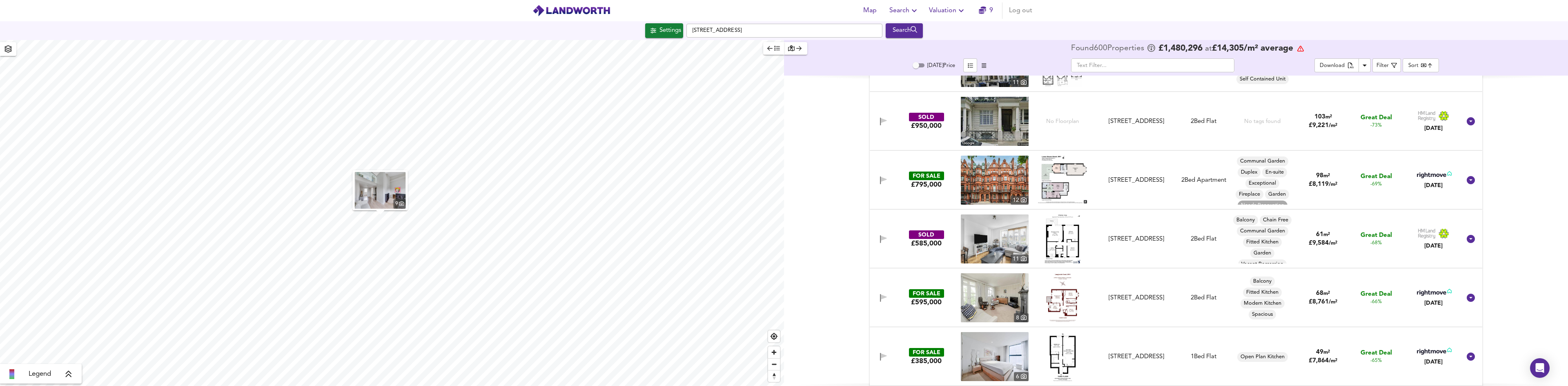
click at [993, 235] on img at bounding box center [994, 239] width 68 height 49
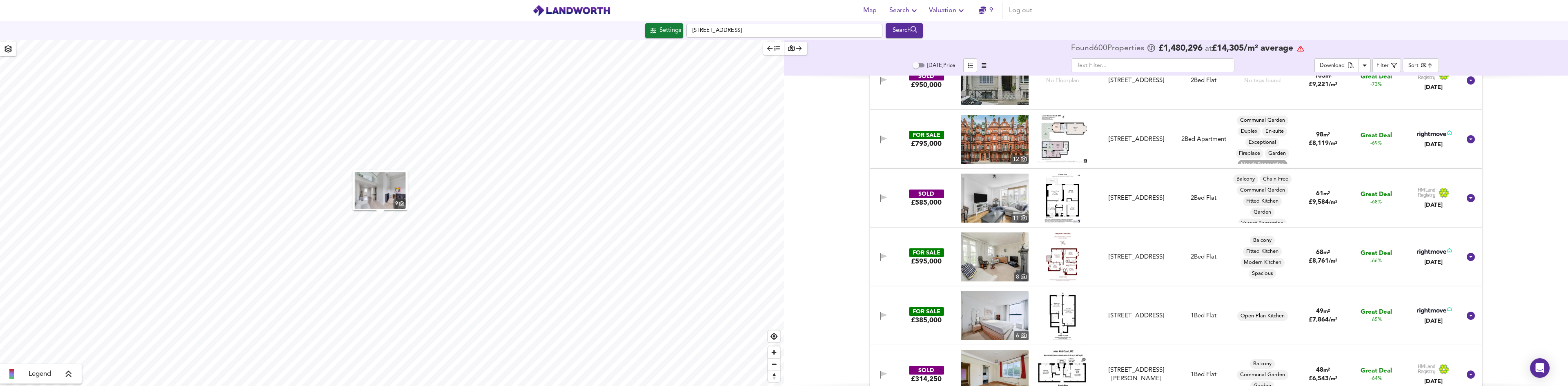
scroll to position [1179, 0]
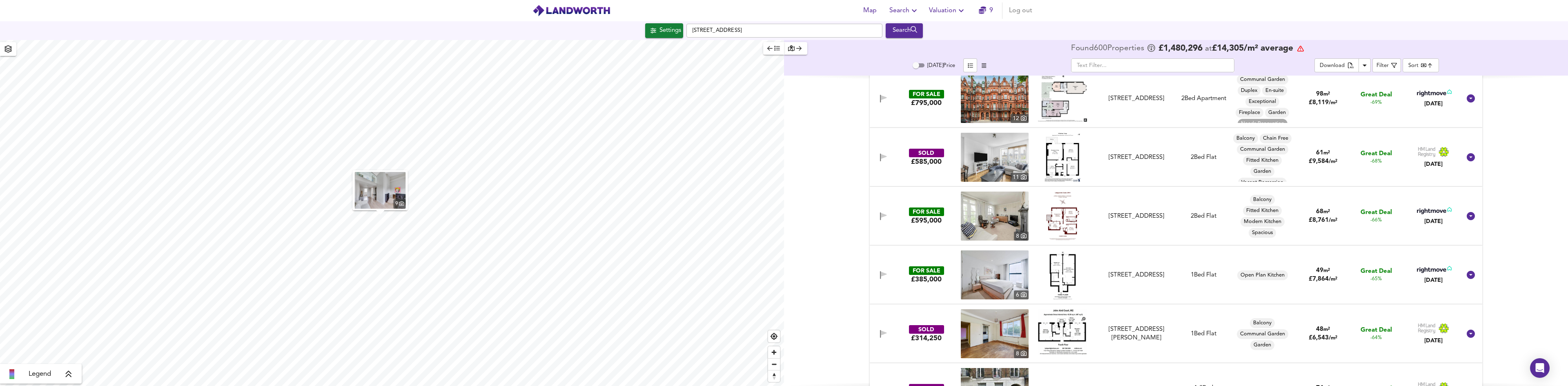
click at [989, 217] on img at bounding box center [994, 216] width 68 height 49
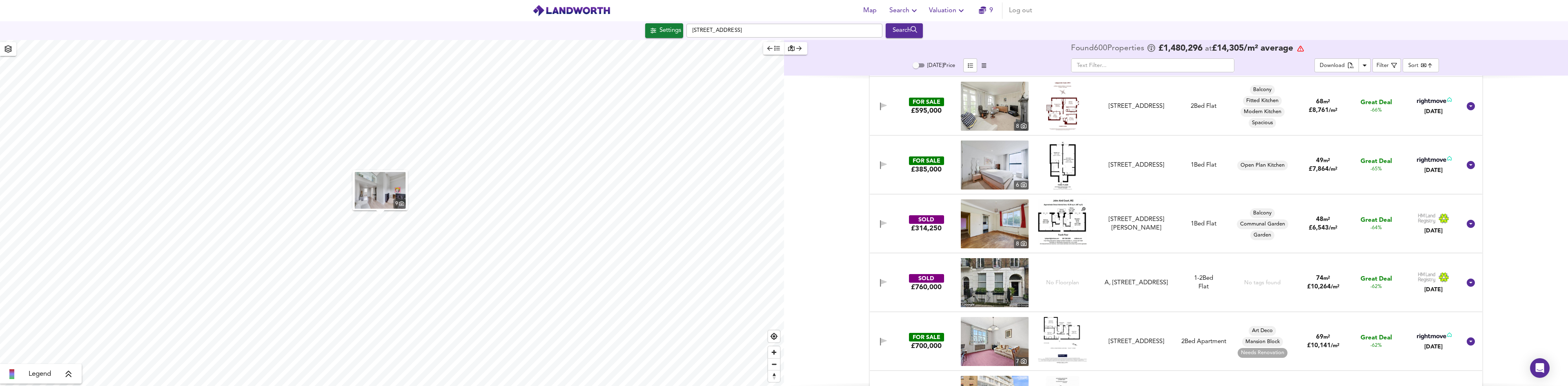
scroll to position [1302, 0]
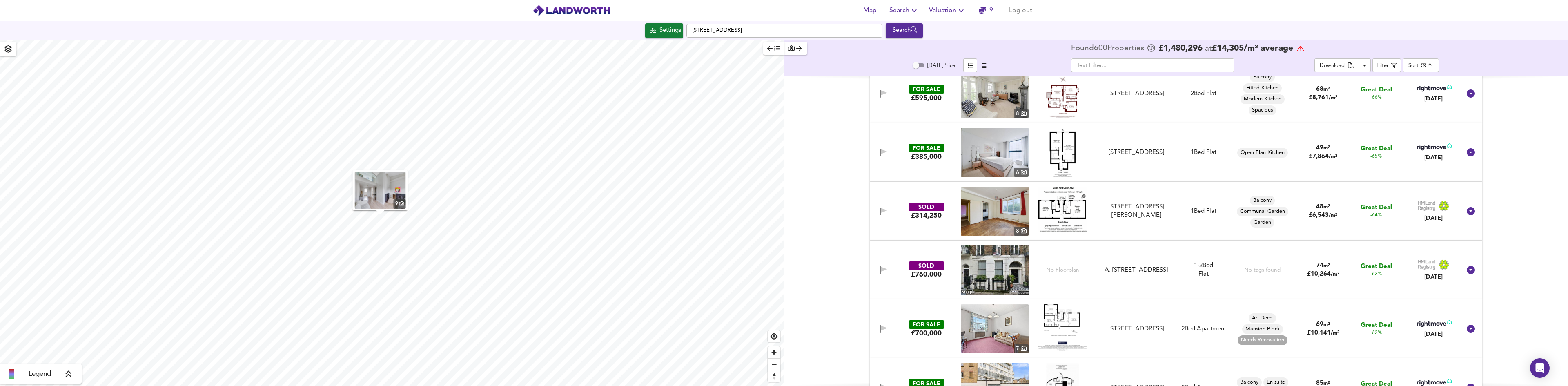
drag, startPoint x: 1012, startPoint y: 269, endPoint x: 1147, endPoint y: 276, distance: 135.2
click at [1012, 269] on img at bounding box center [994, 270] width 68 height 49
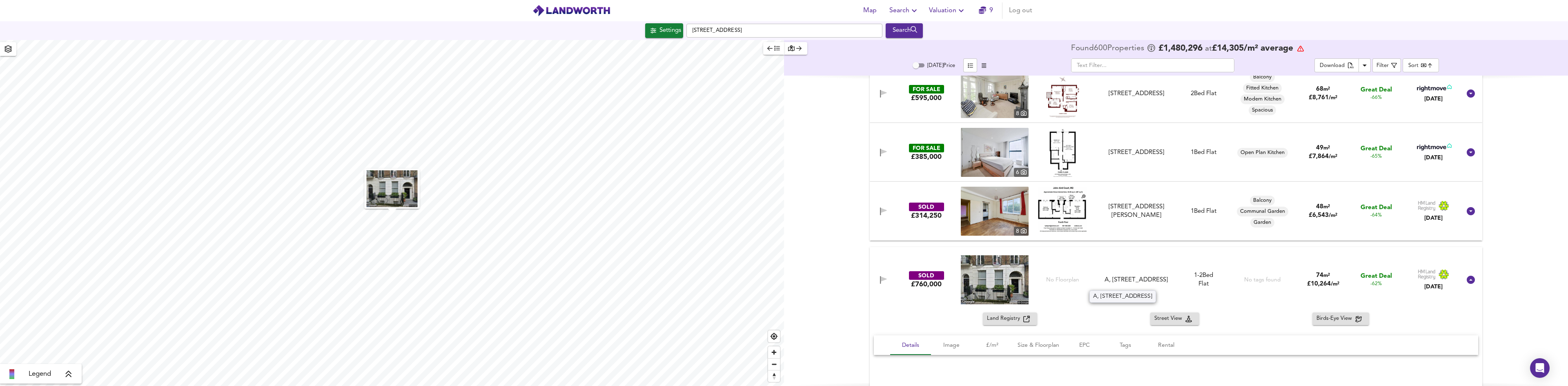
drag, startPoint x: 1104, startPoint y: 274, endPoint x: 1158, endPoint y: 286, distance: 55.3
click at [1158, 284] on div "A, [STREET_ADDRESS]" at bounding box center [1136, 280] width 73 height 9
copy div "A, [STREET_ADDRESS]"
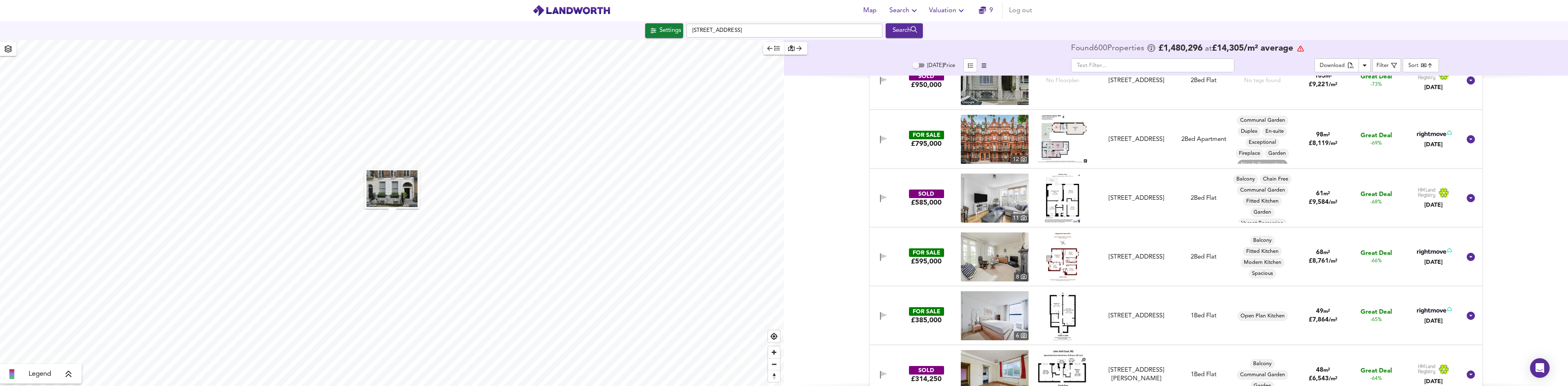
scroll to position [1057, 0]
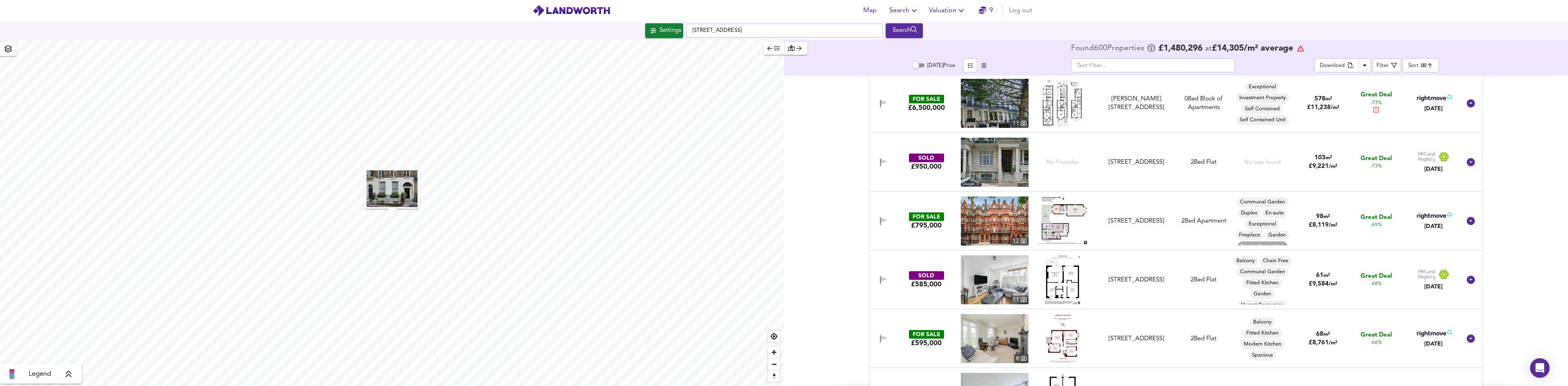
click at [1004, 282] on img at bounding box center [994, 279] width 68 height 49
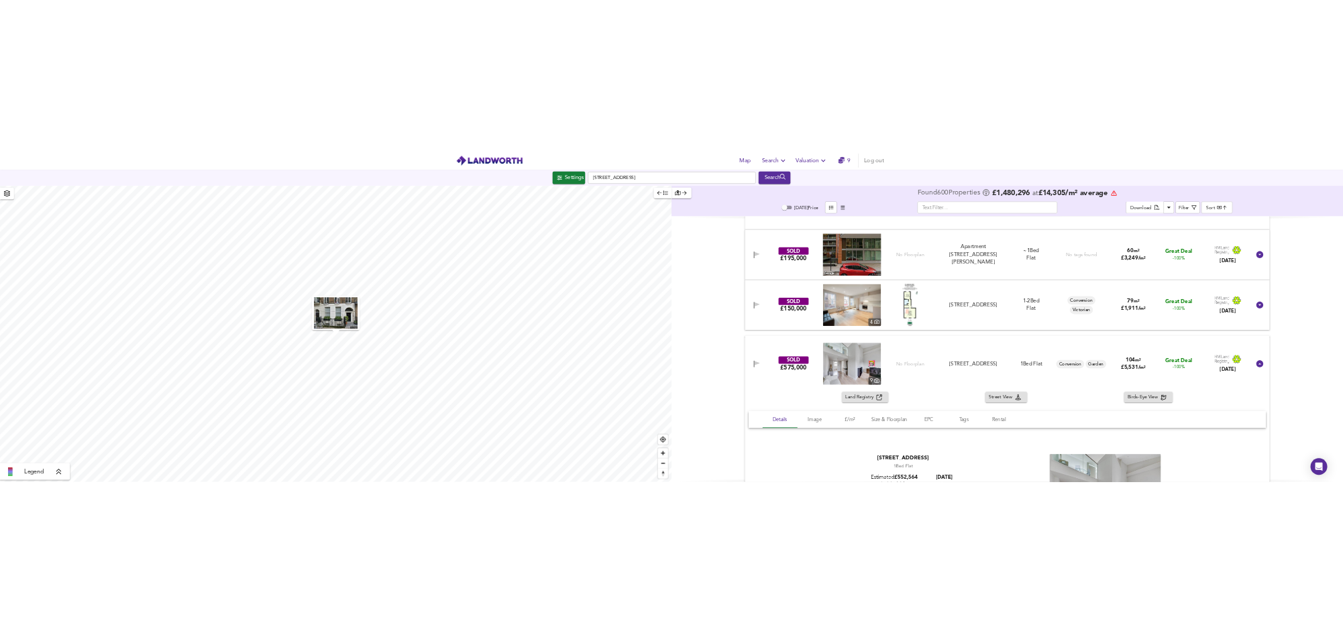
scroll to position [59, 0]
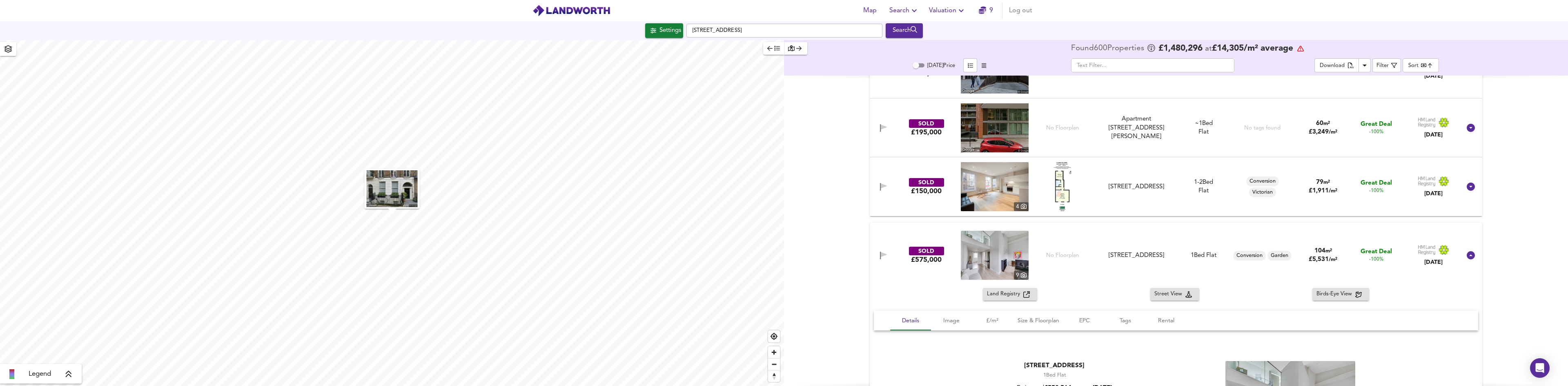
click at [1003, 259] on img at bounding box center [994, 255] width 68 height 49
drag, startPoint x: 772, startPoint y: 33, endPoint x: 687, endPoint y: 27, distance: 85.2
click at [687, 27] on input "[STREET_ADDRESS]" at bounding box center [785, 30] width 196 height 14
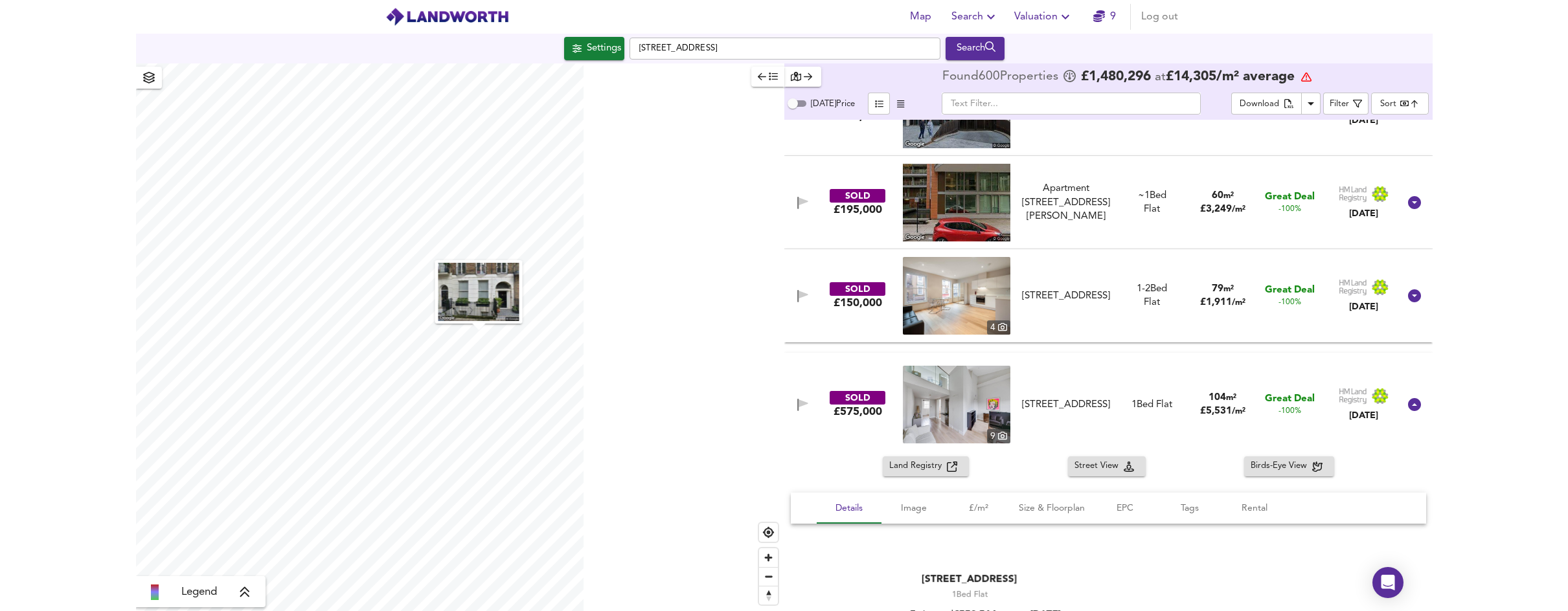
scroll to position [0, 0]
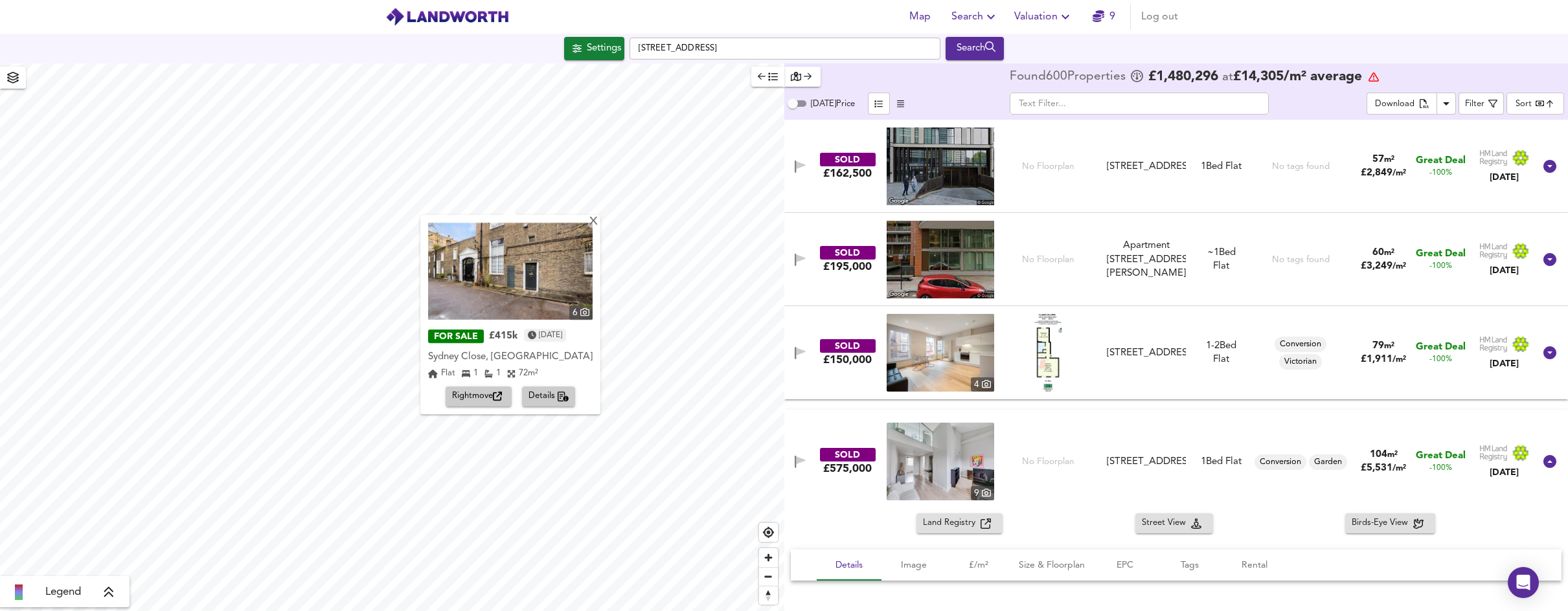
click at [560, 274] on div "X 6 FOR SALE £415k 6 days ago Sydney Close, Chelsea Sydney Close, Chelsea Flat …" at bounding box center [392, 338] width 784 height 548
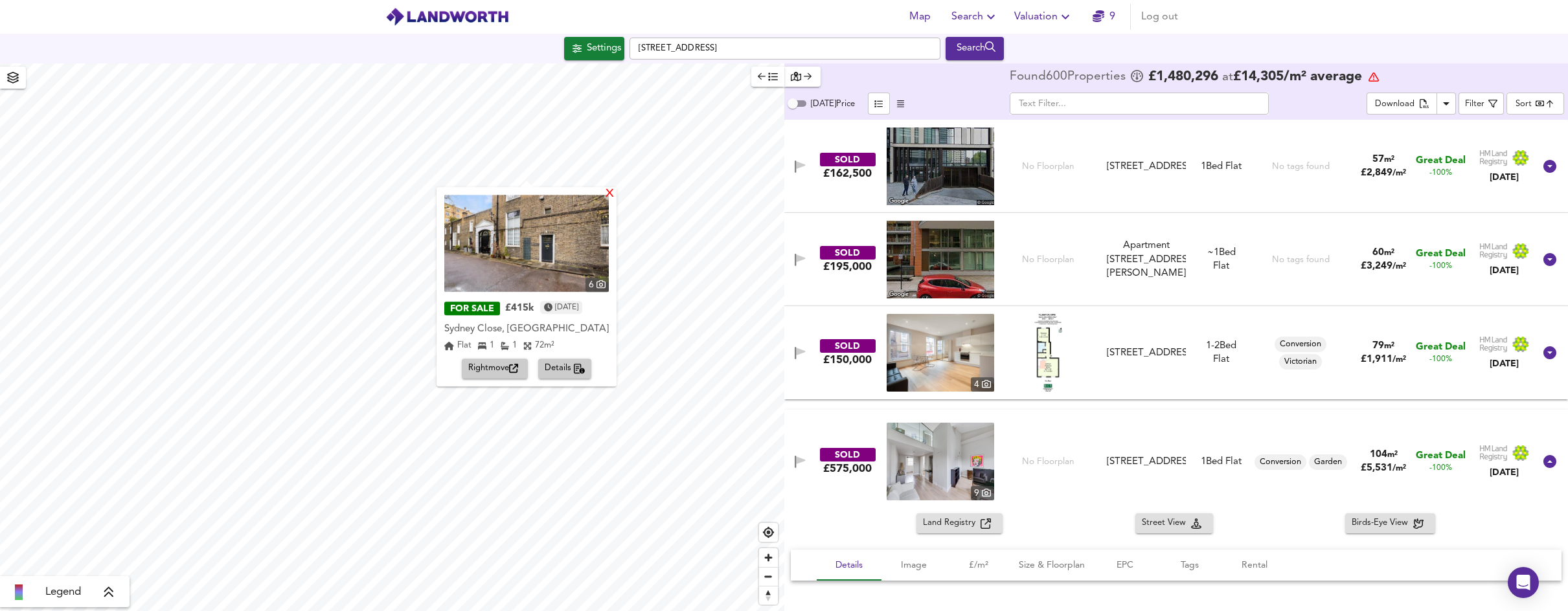
click at [607, 194] on div "X" at bounding box center [609, 194] width 11 height 13
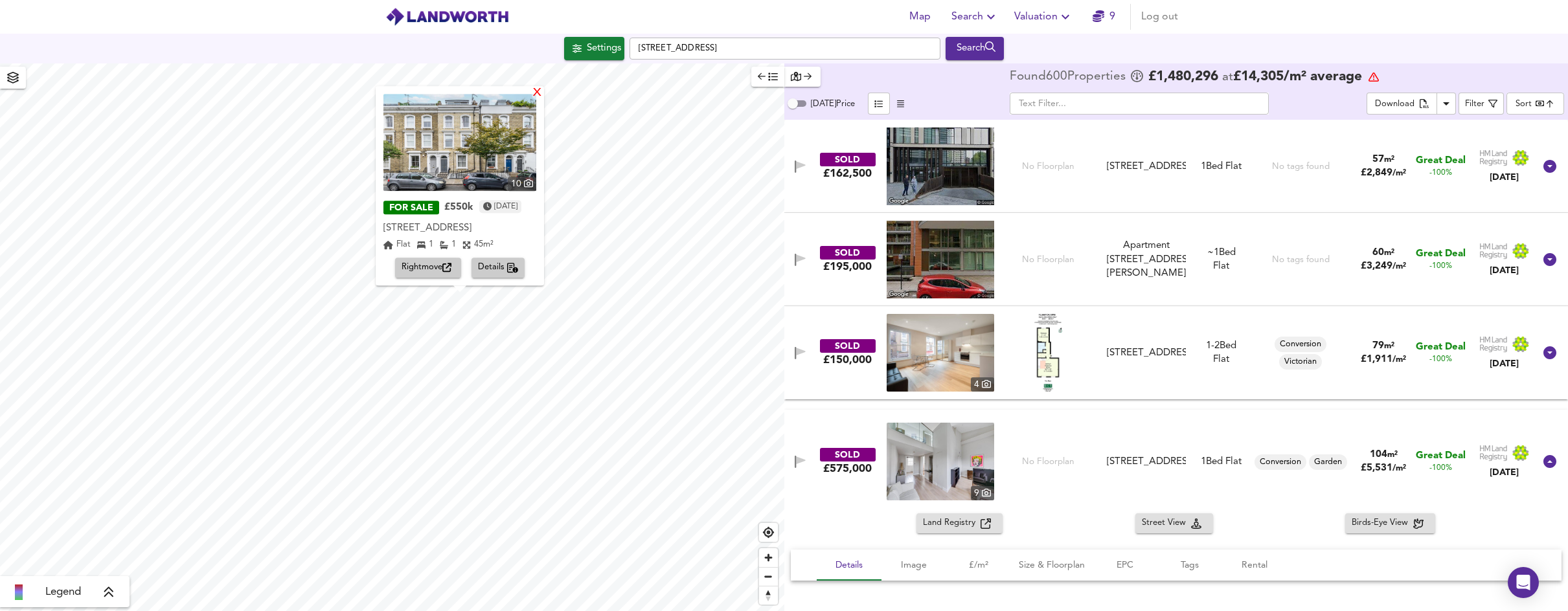
click at [542, 96] on div "X" at bounding box center [537, 94] width 11 height 13
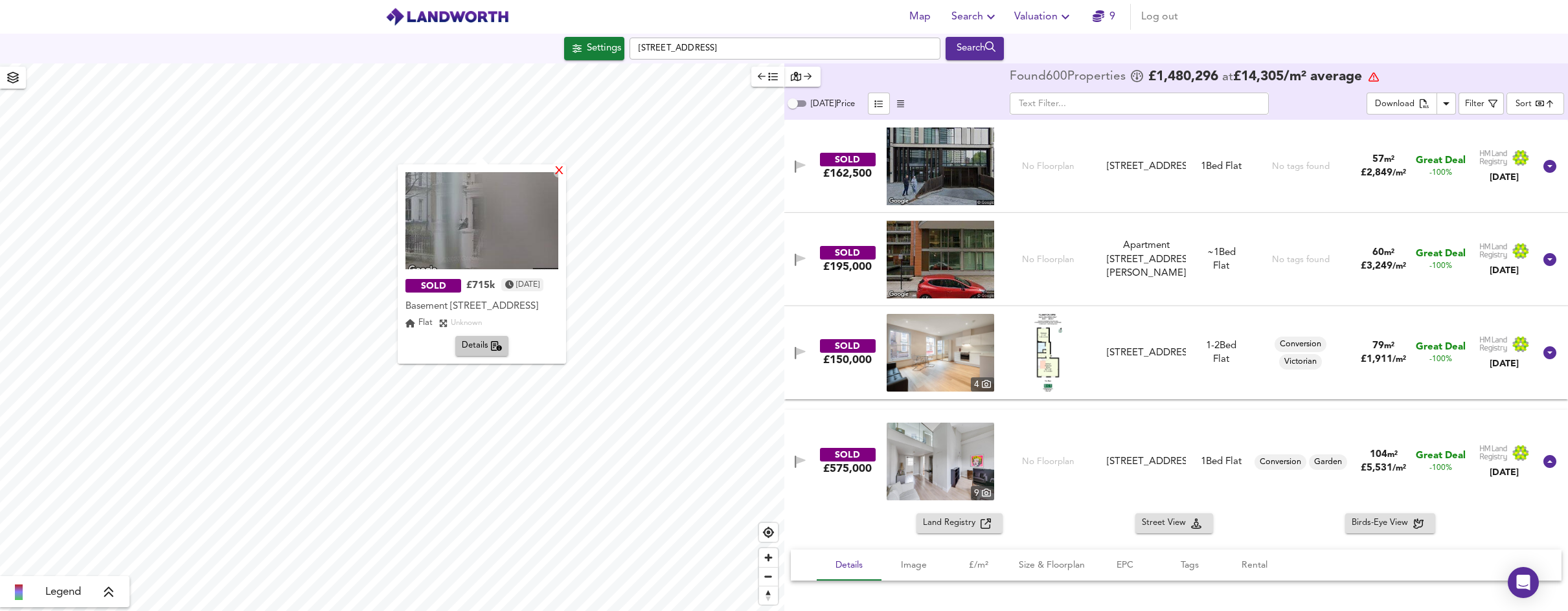
click at [565, 171] on div "X" at bounding box center [559, 172] width 11 height 13
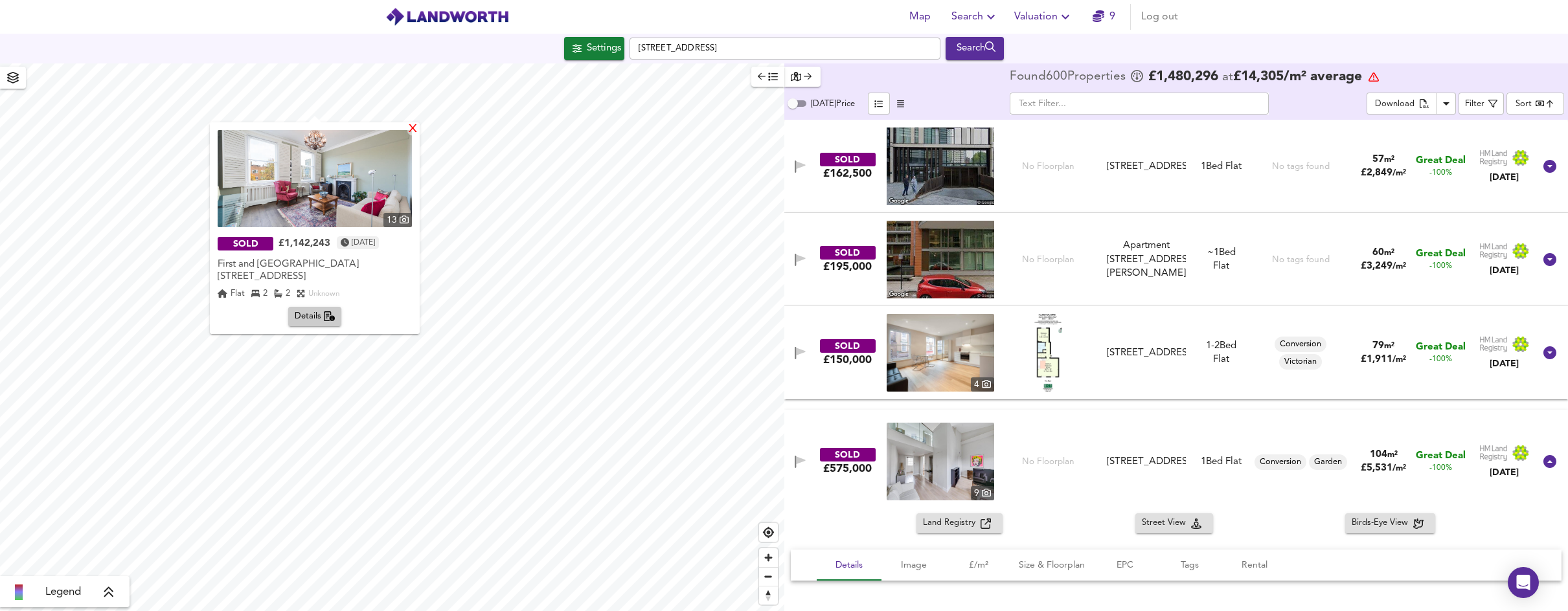
click at [414, 128] on div "X" at bounding box center [412, 129] width 11 height 13
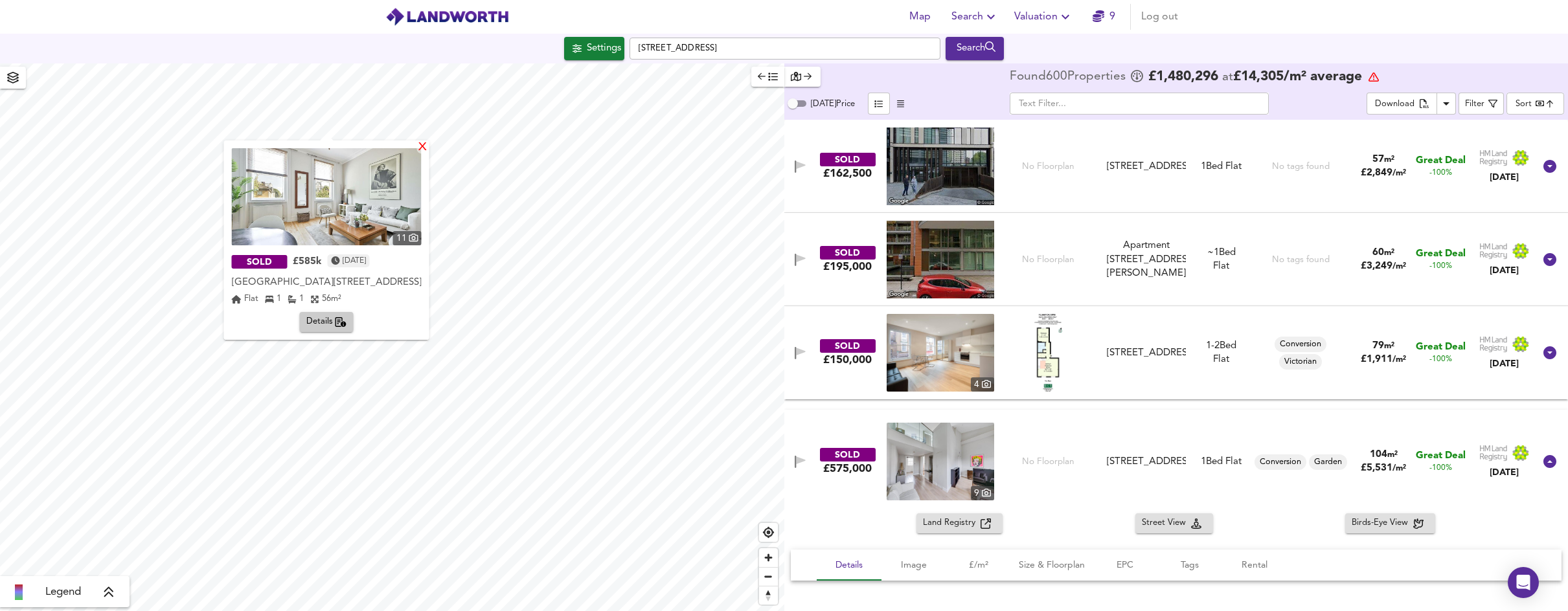
click at [423, 150] on div "X" at bounding box center [422, 148] width 11 height 13
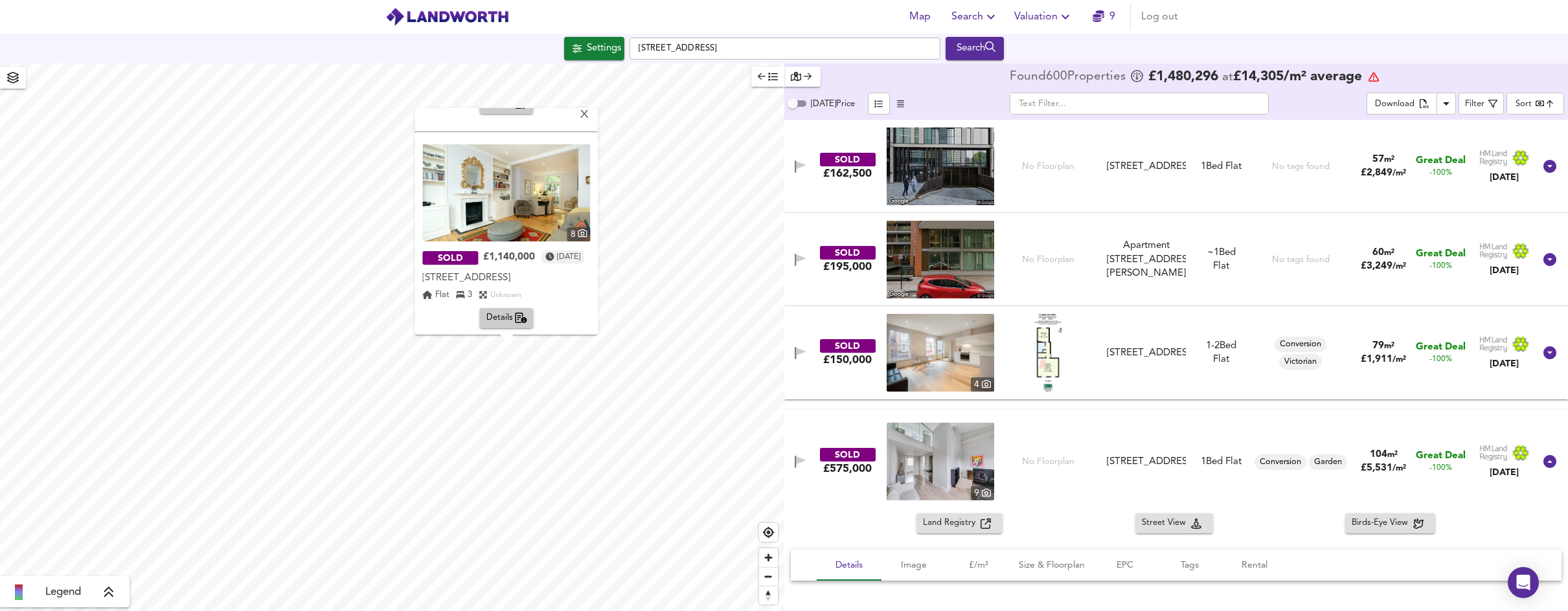
scroll to position [404, 0]
click at [591, 117] on div "X" at bounding box center [584, 115] width 11 height 13
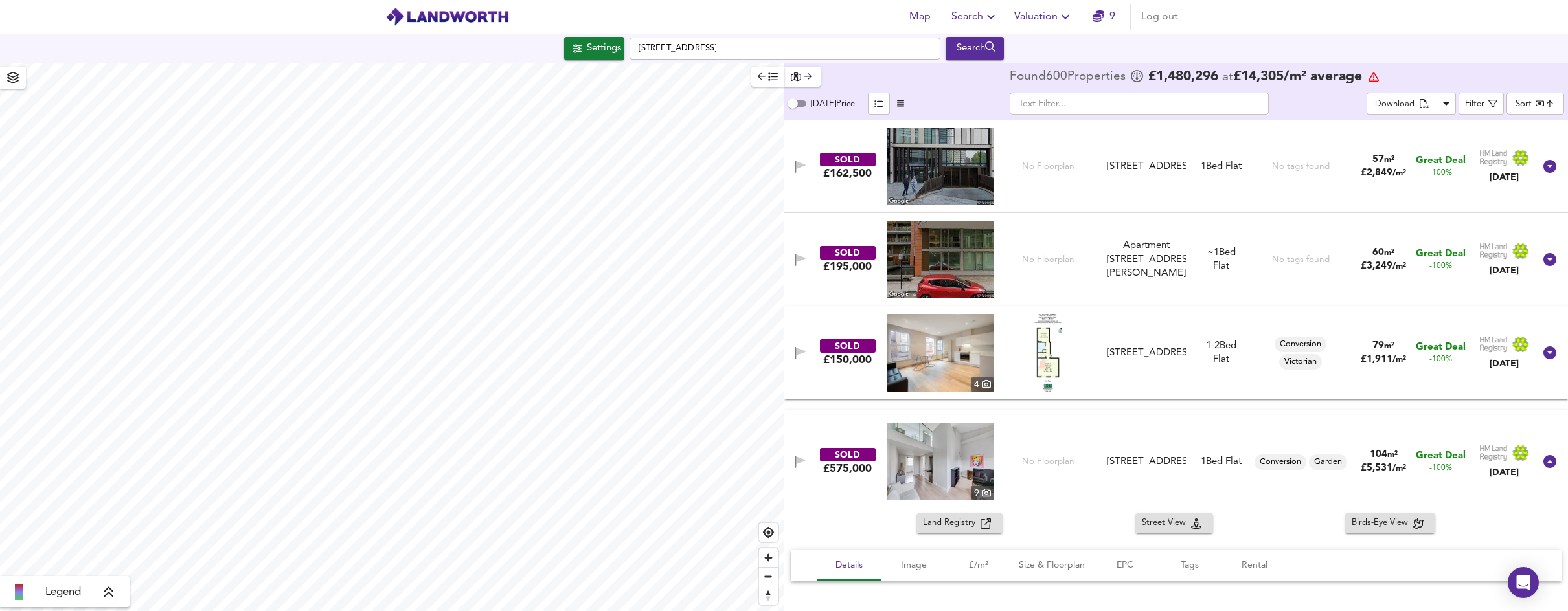
click at [545, 456] on div at bounding box center [392, 338] width 784 height 548
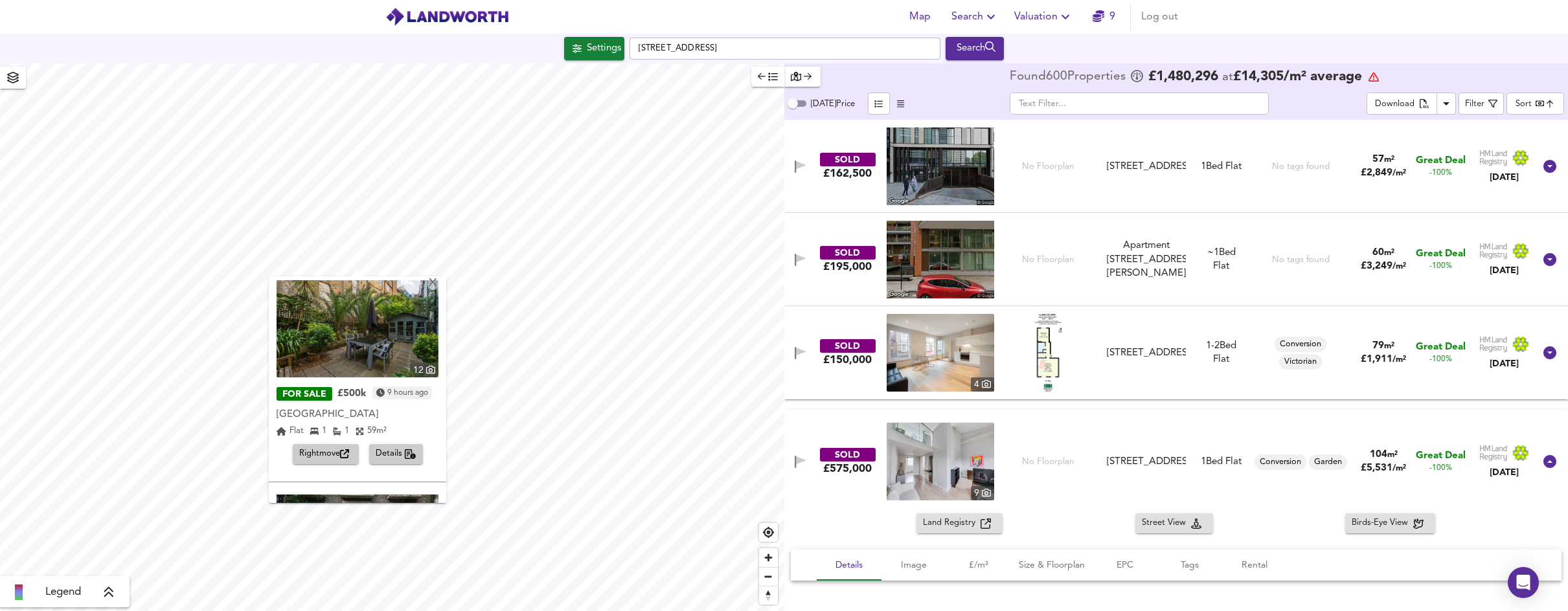
scroll to position [0, 0]
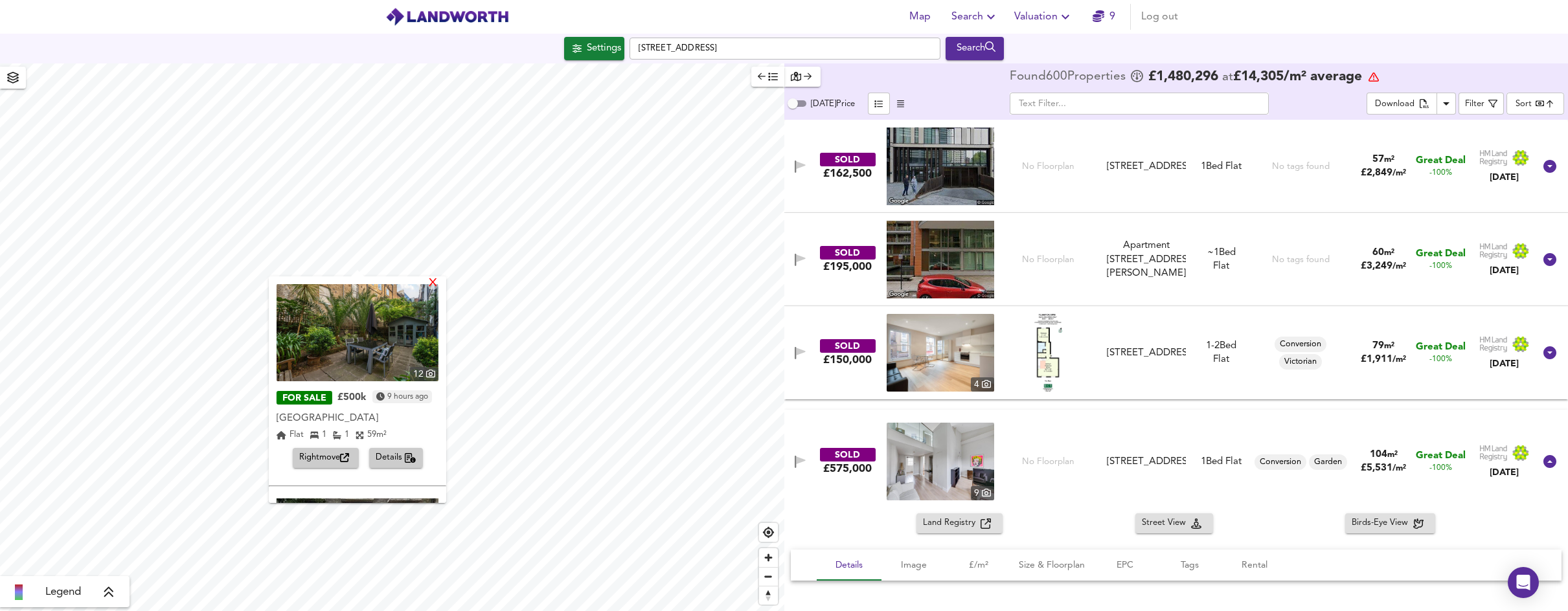
click at [438, 284] on div "X" at bounding box center [433, 284] width 11 height 13
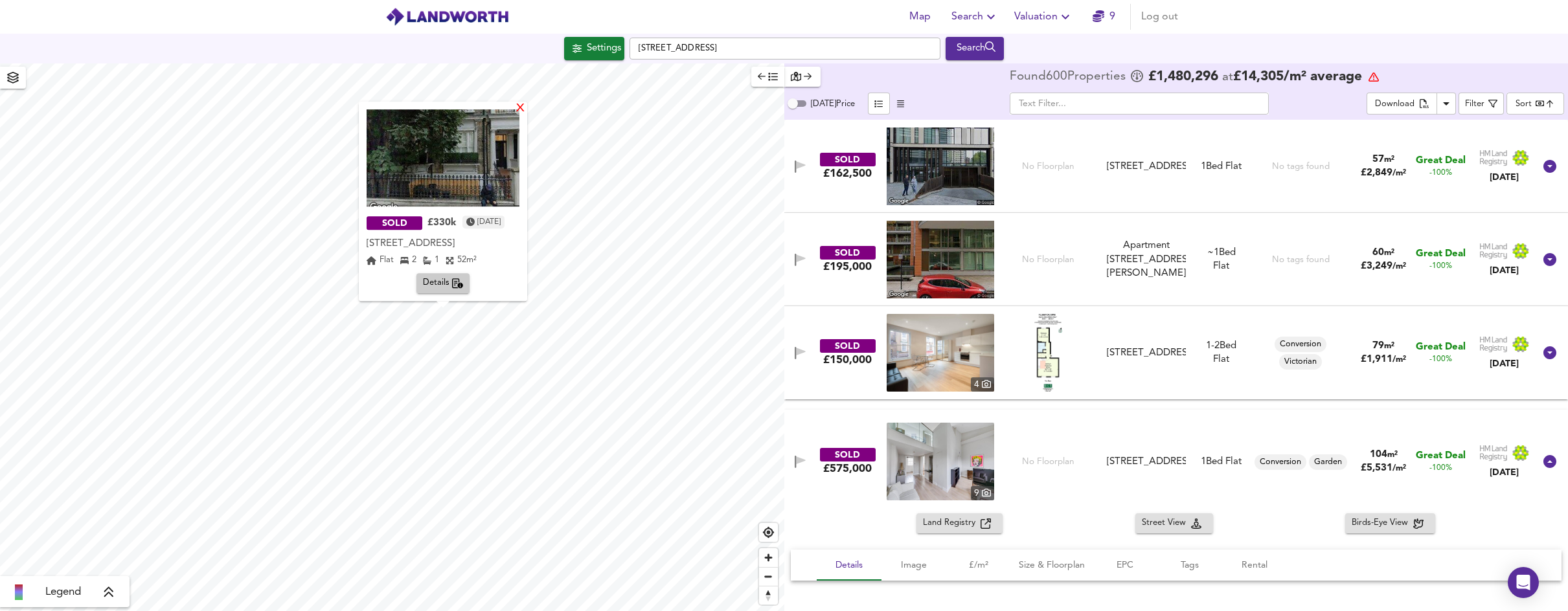
click at [523, 112] on div "X" at bounding box center [519, 109] width 11 height 13
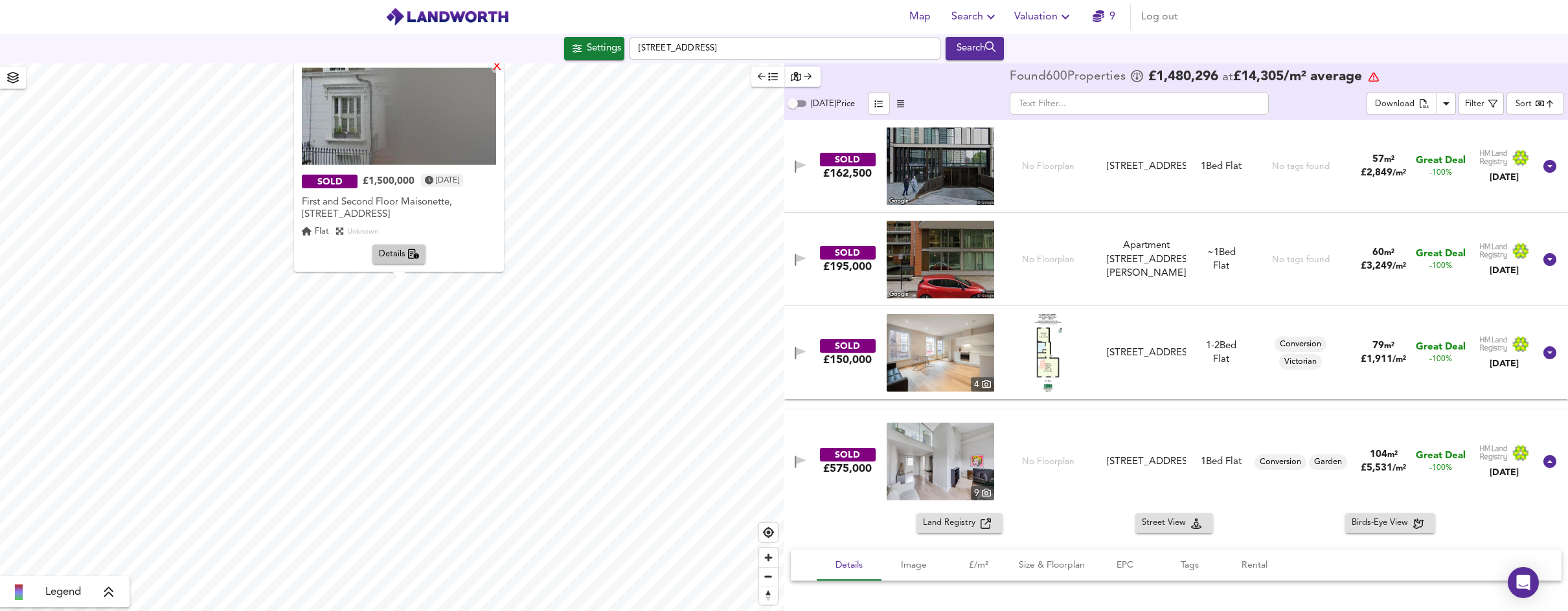
click at [497, 68] on div "X" at bounding box center [496, 67] width 11 height 13
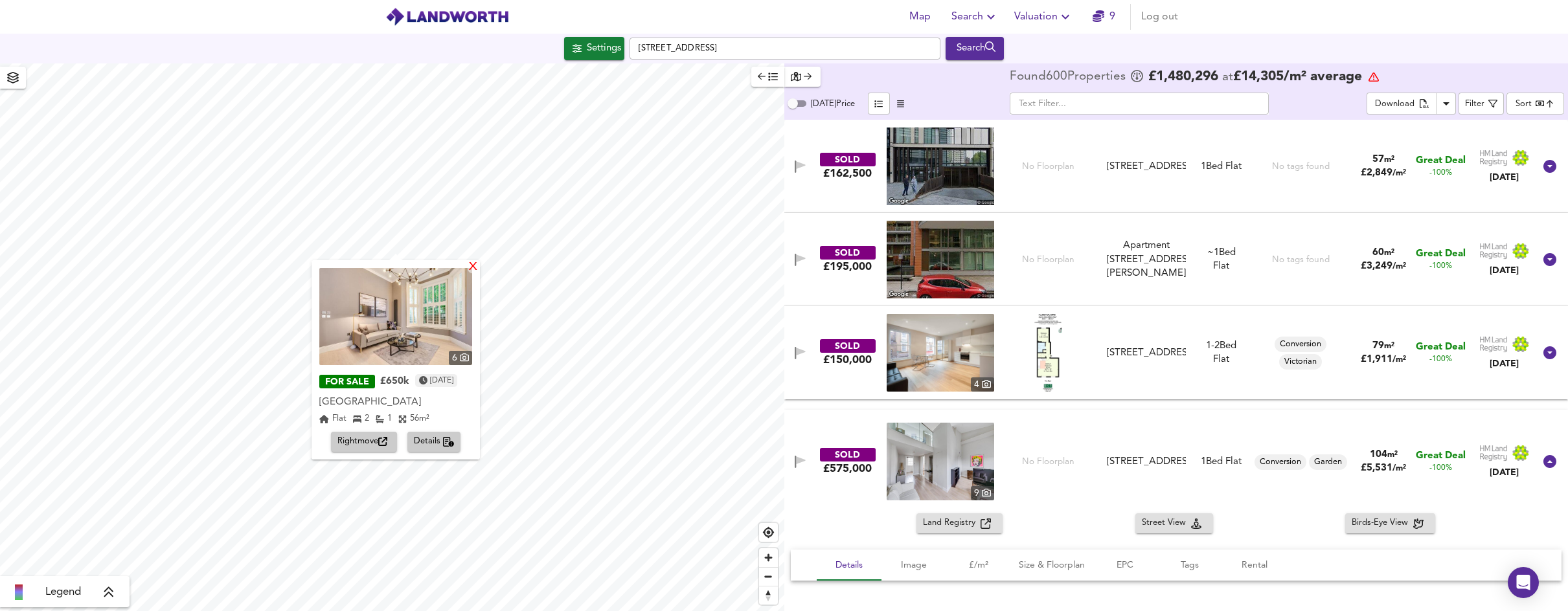
click at [479, 264] on div "X" at bounding box center [472, 267] width 11 height 13
